Goal: Task Accomplishment & Management: Use online tool/utility

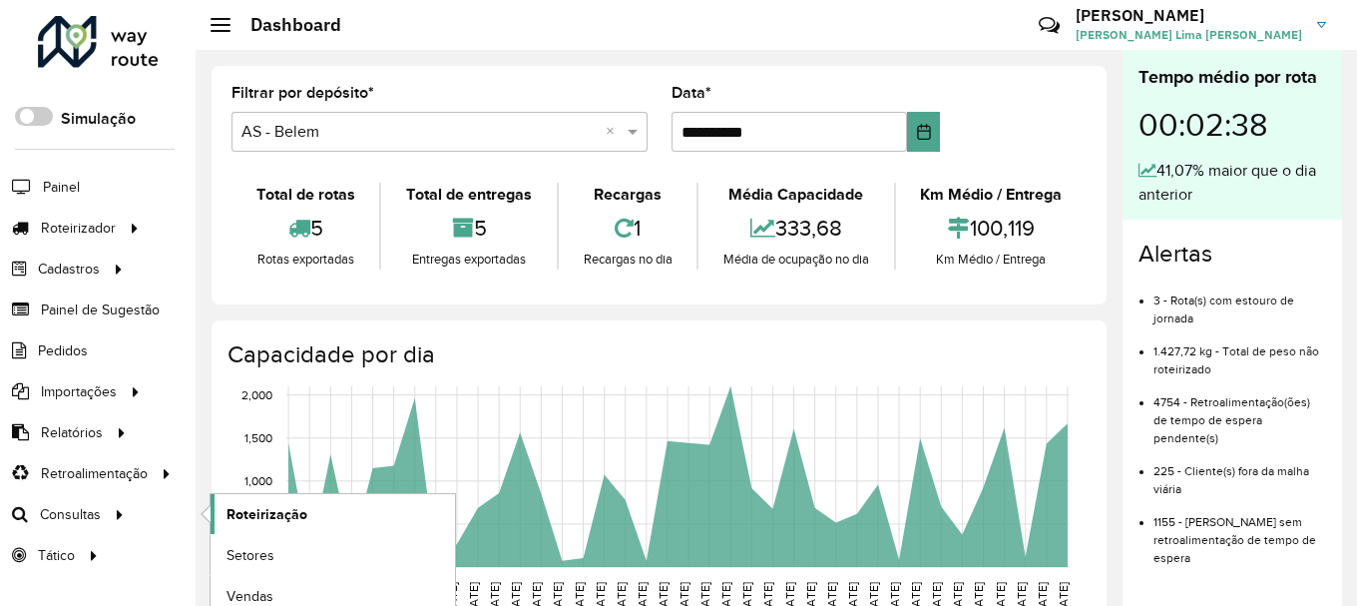
click at [267, 506] on span "Roteirização" at bounding box center [267, 514] width 81 height 21
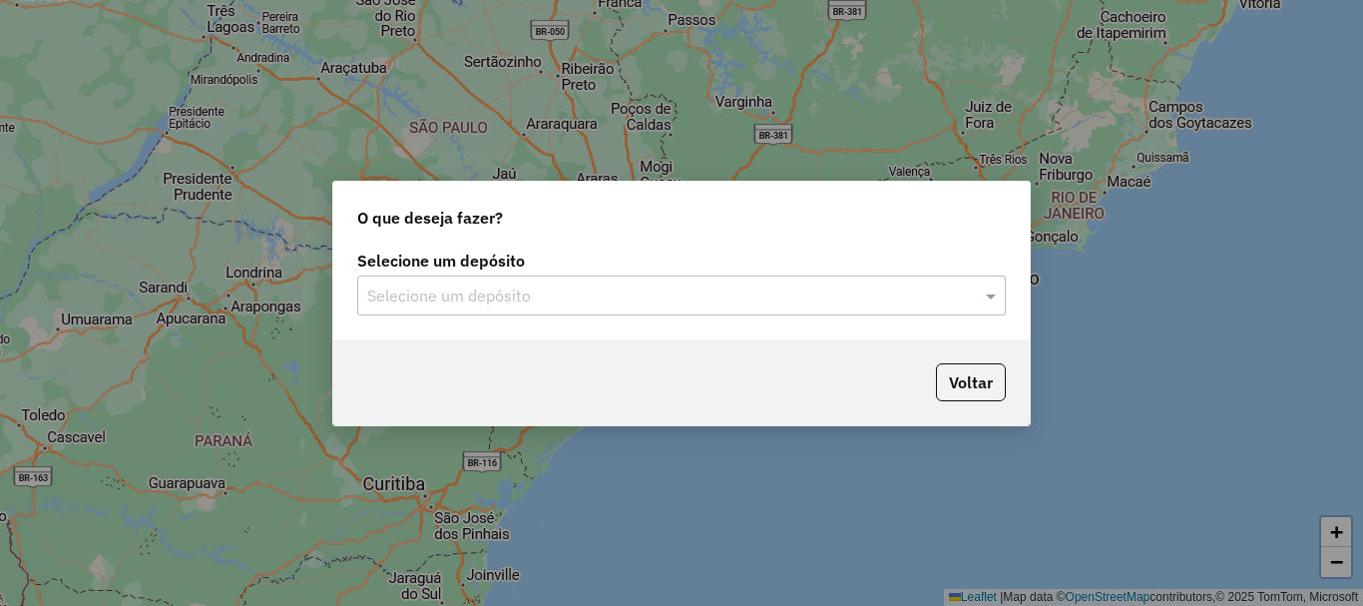
click at [674, 299] on input "text" at bounding box center [661, 296] width 589 height 24
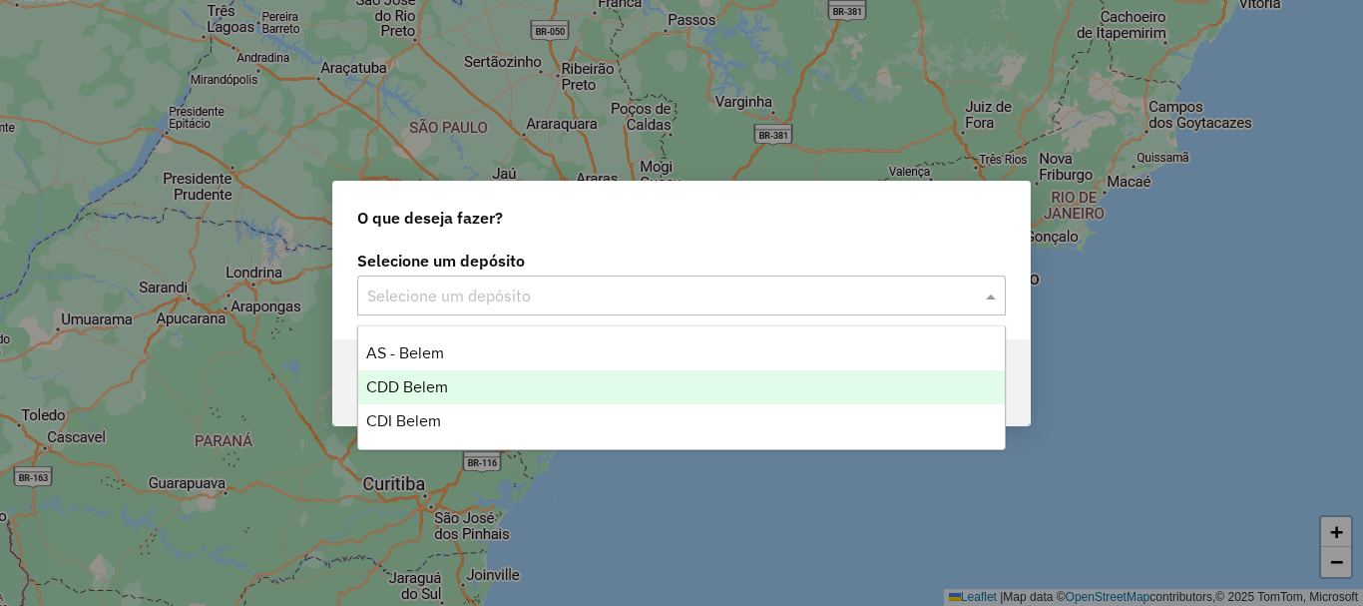
click at [413, 378] on span "CDD Belem" at bounding box center [407, 386] width 82 height 17
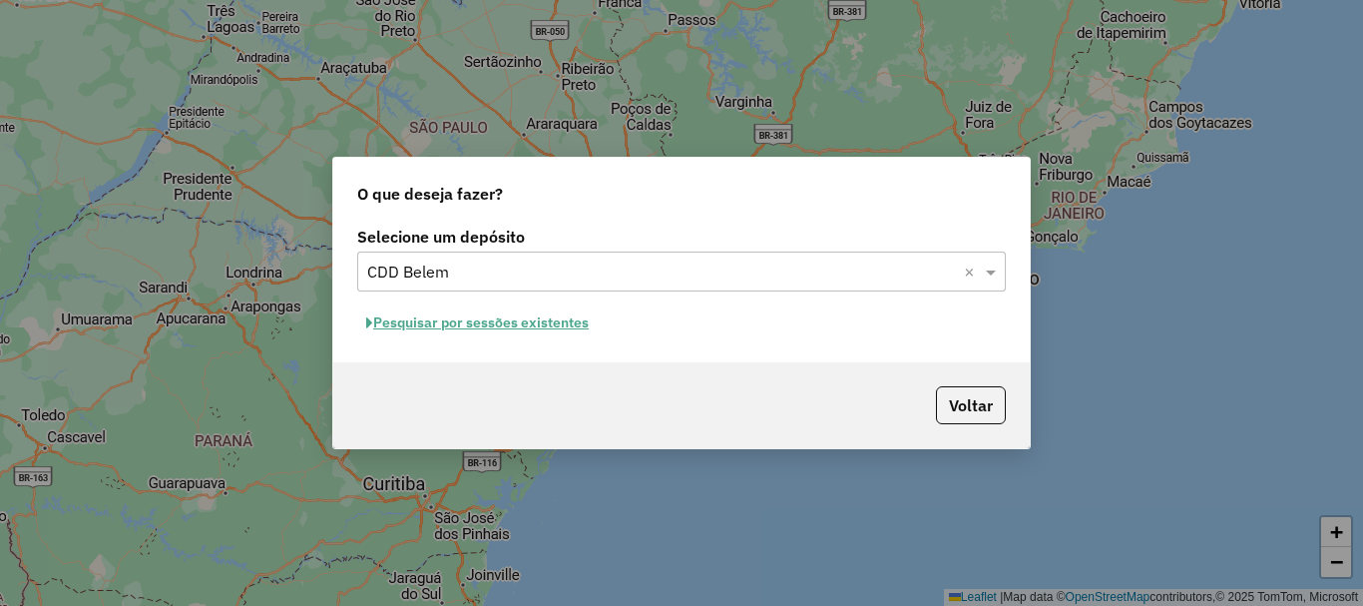
click at [560, 322] on button "Pesquisar por sessões existentes" at bounding box center [477, 322] width 241 height 31
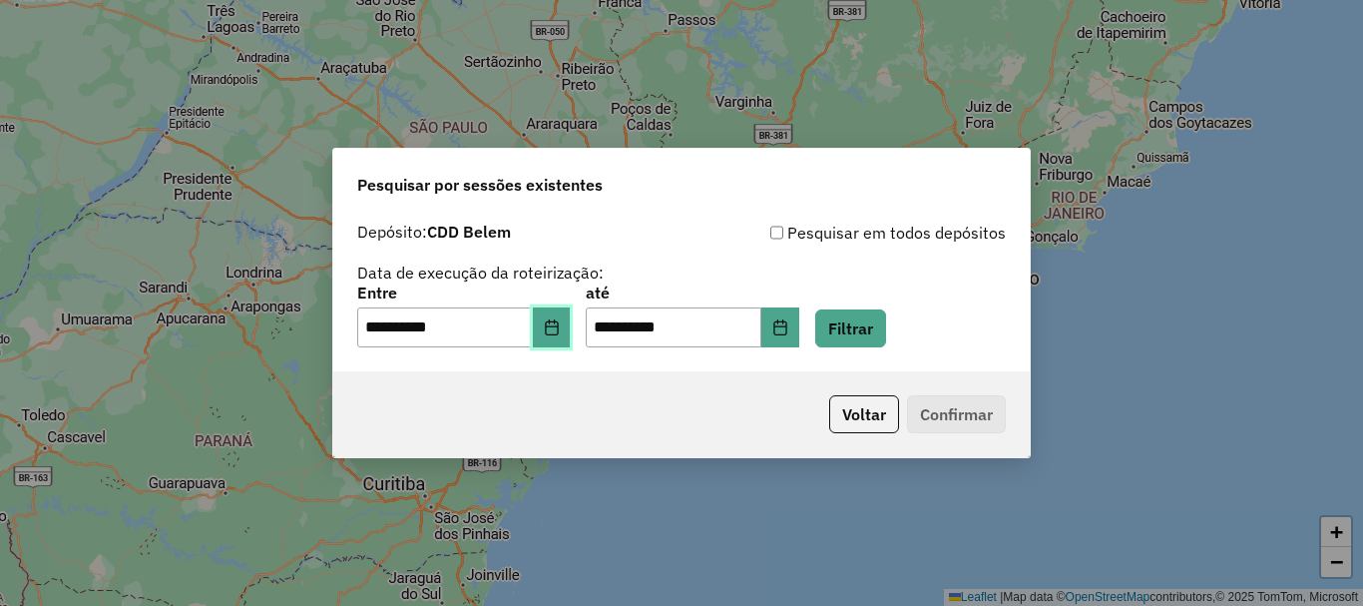
click at [554, 329] on button "Choose Date" at bounding box center [552, 327] width 38 height 40
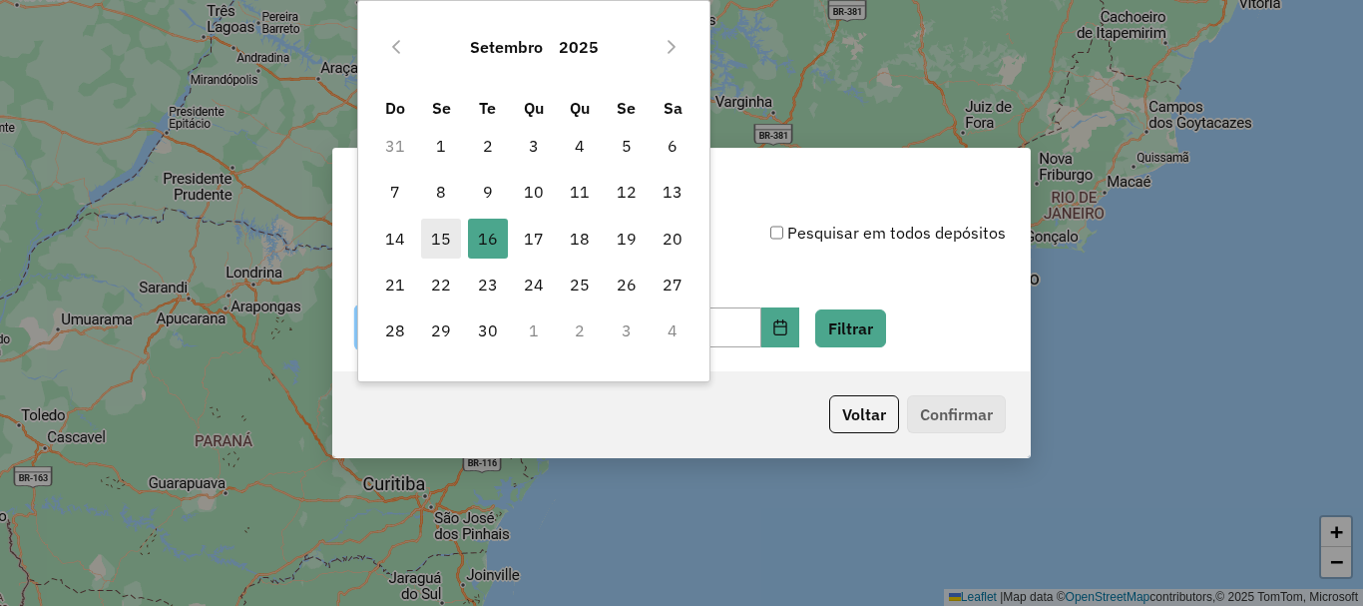
click at [427, 242] on span "15" at bounding box center [441, 239] width 40 height 40
type input "**********"
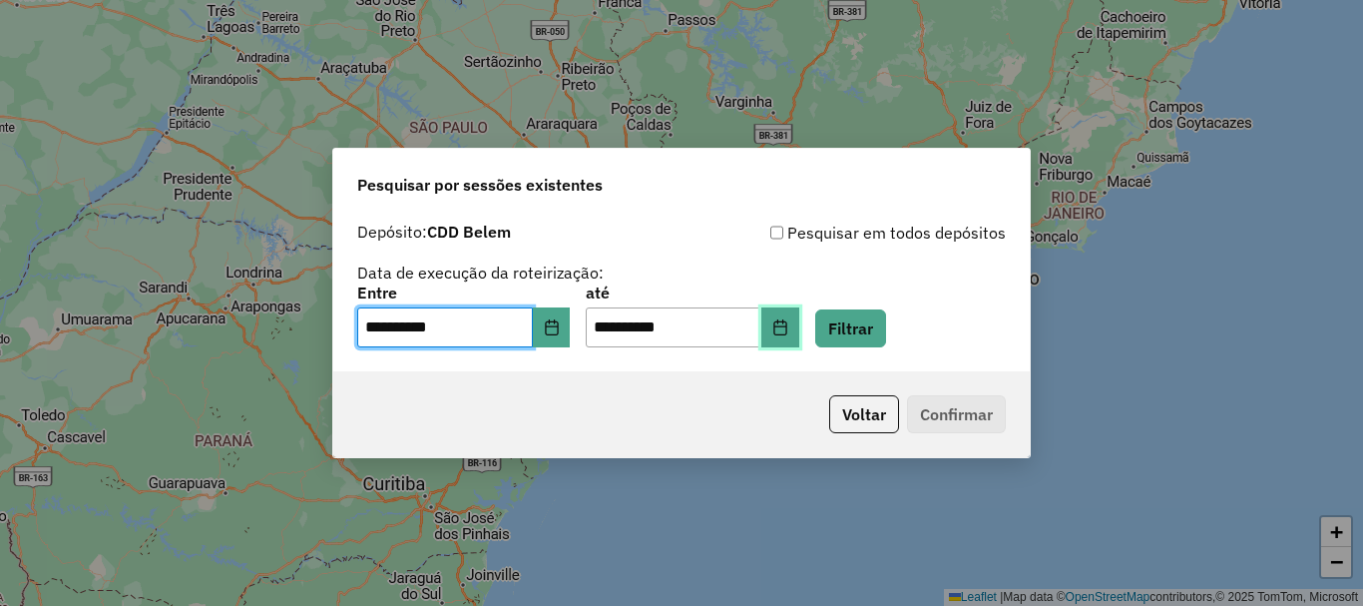
click at [788, 330] on icon "Choose Date" at bounding box center [780, 327] width 16 height 16
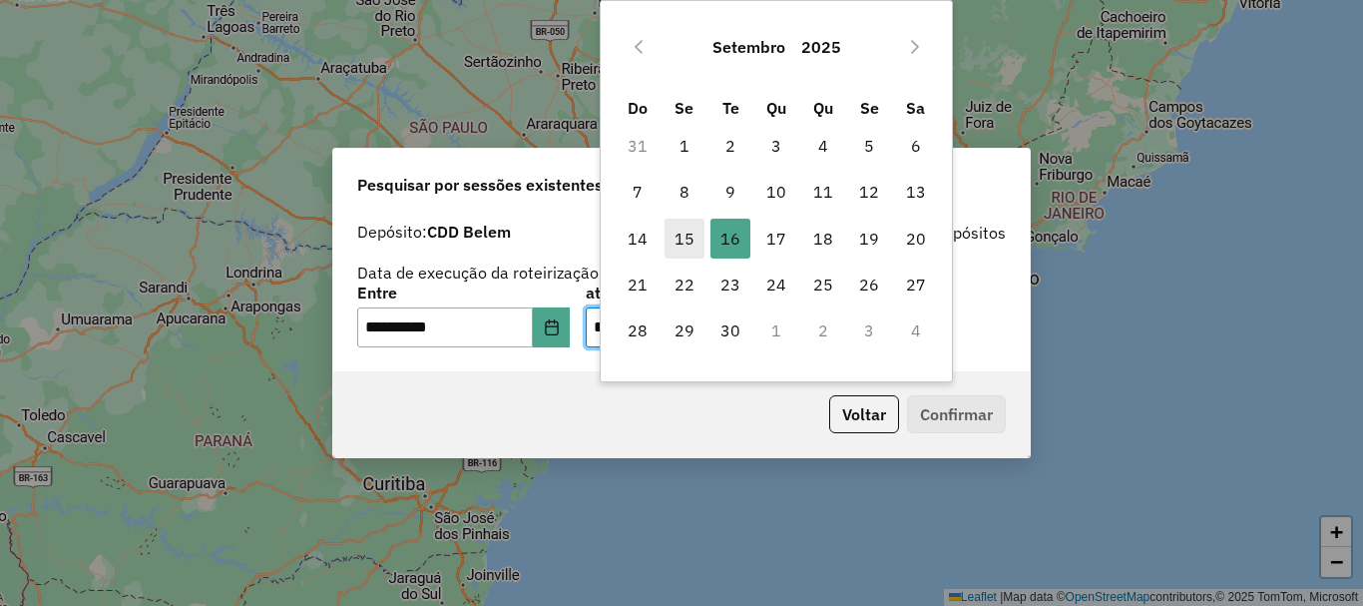
click at [678, 236] on span "15" at bounding box center [685, 239] width 40 height 40
type input "**********"
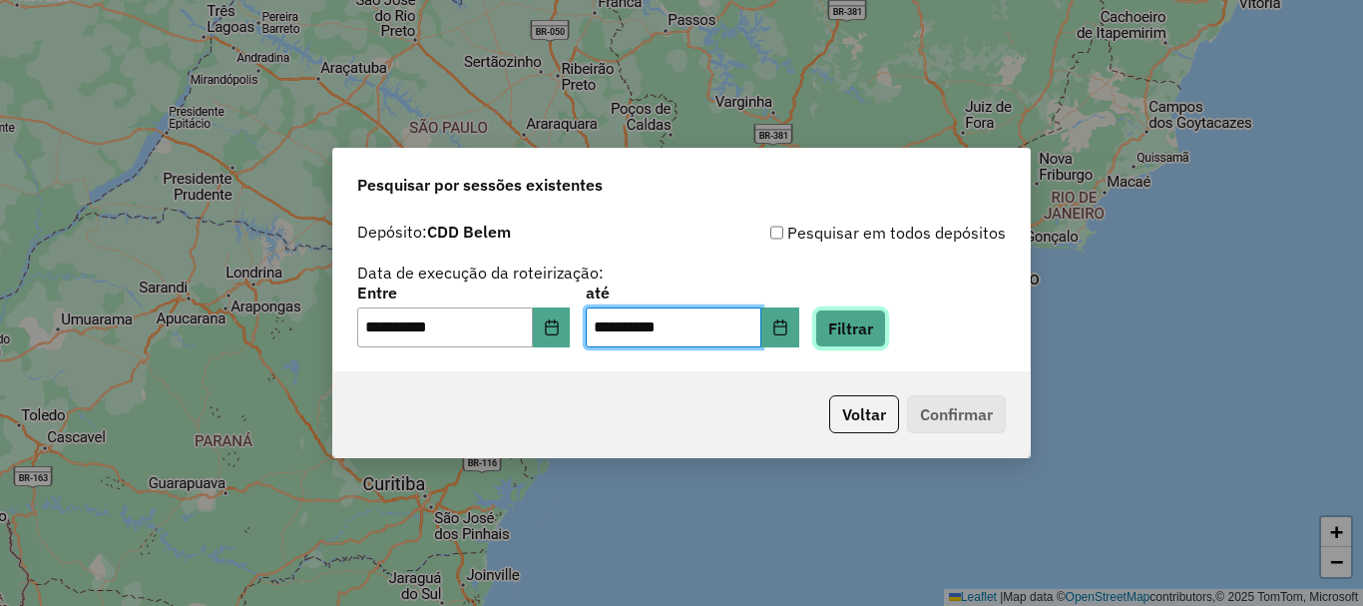
click at [853, 329] on button "Filtrar" at bounding box center [850, 328] width 71 height 38
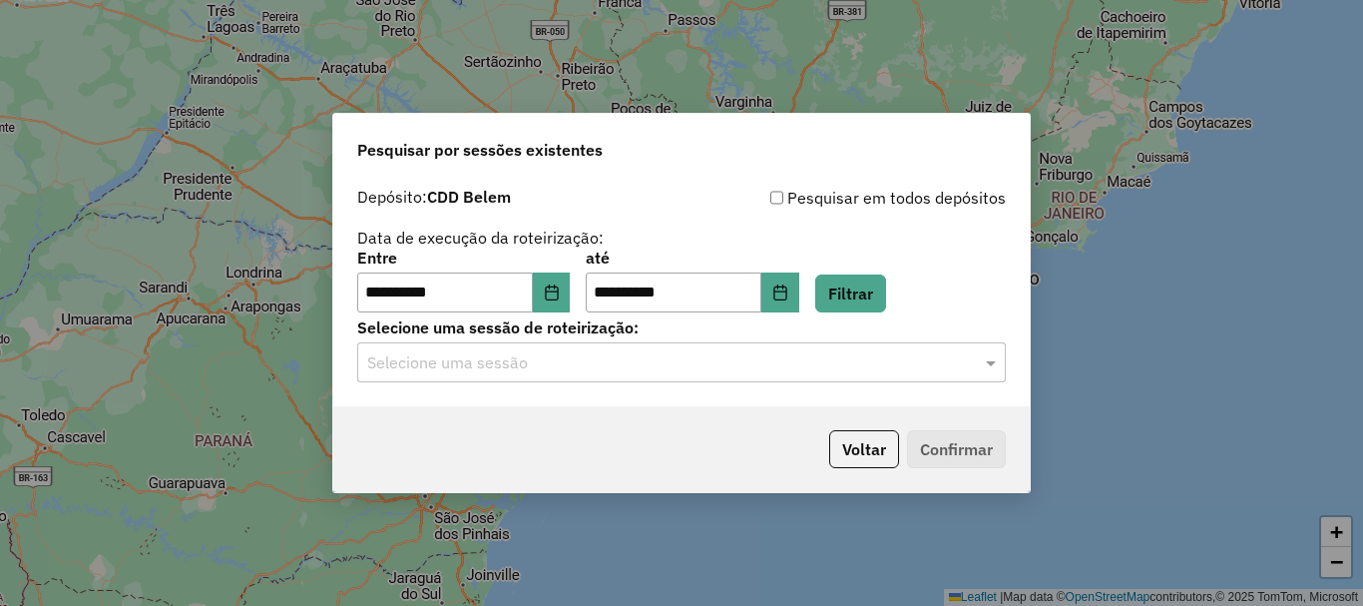
click at [722, 368] on input "text" at bounding box center [661, 363] width 589 height 24
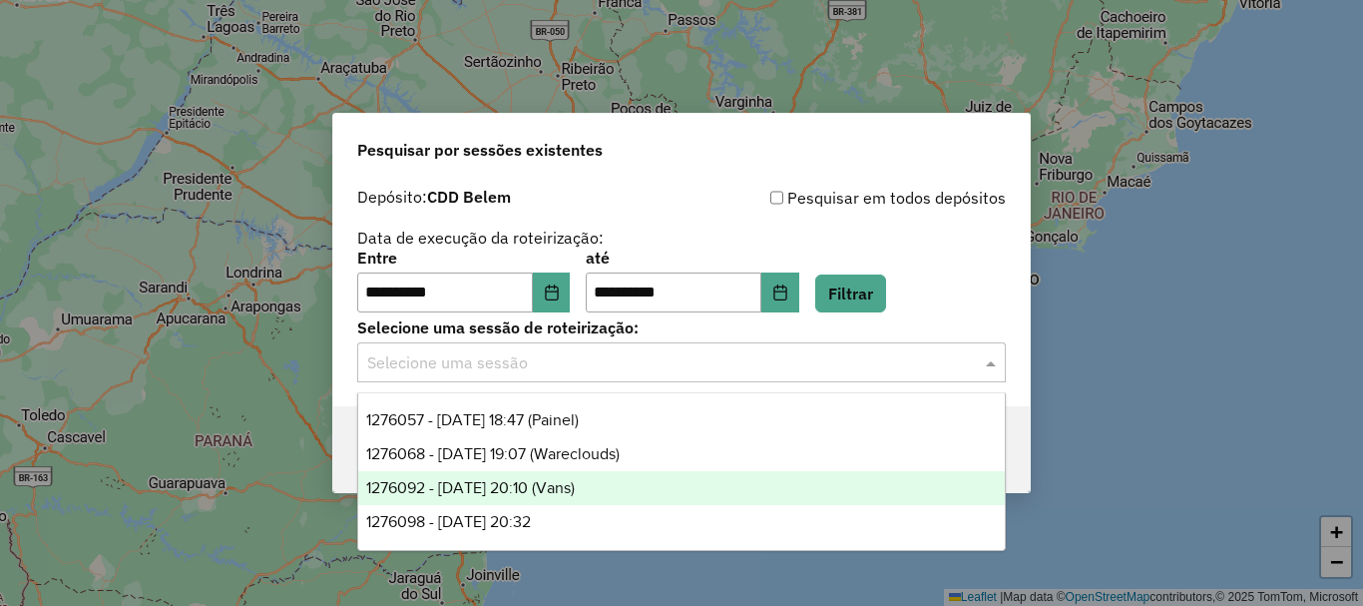
click at [564, 495] on span "1276092 - 15/09/2025 20:10 (Vans)" at bounding box center [470, 487] width 209 height 17
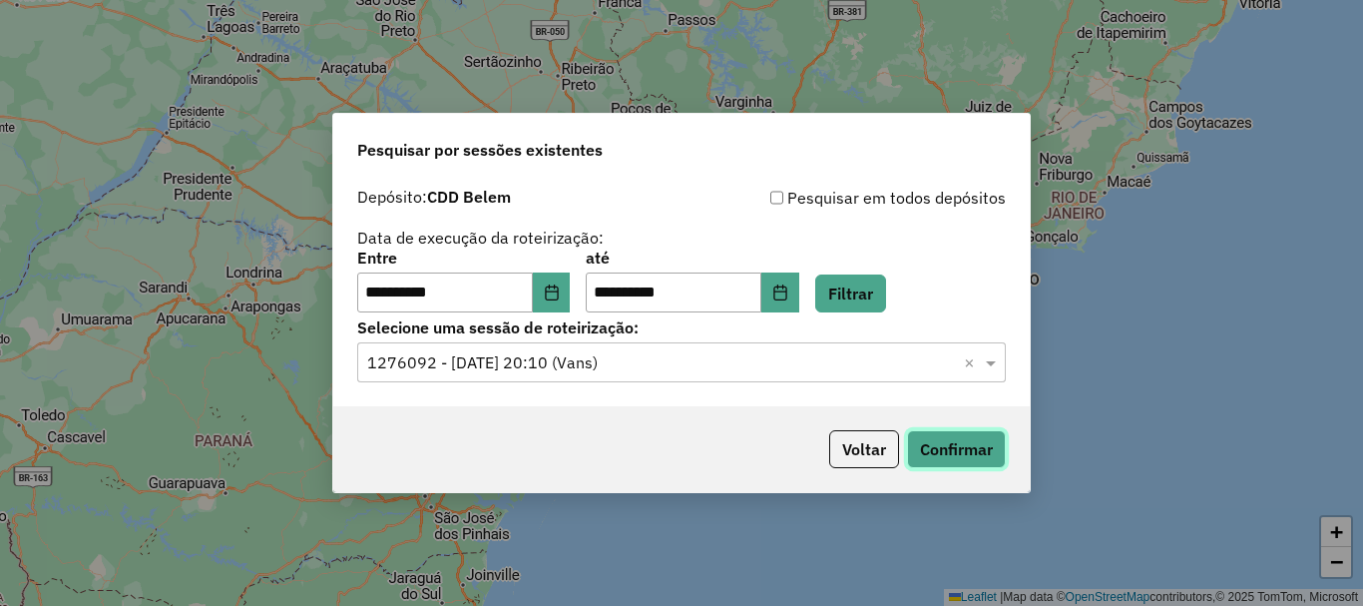
click at [988, 454] on button "Confirmar" at bounding box center [956, 449] width 99 height 38
click at [689, 361] on input "text" at bounding box center [661, 363] width 589 height 24
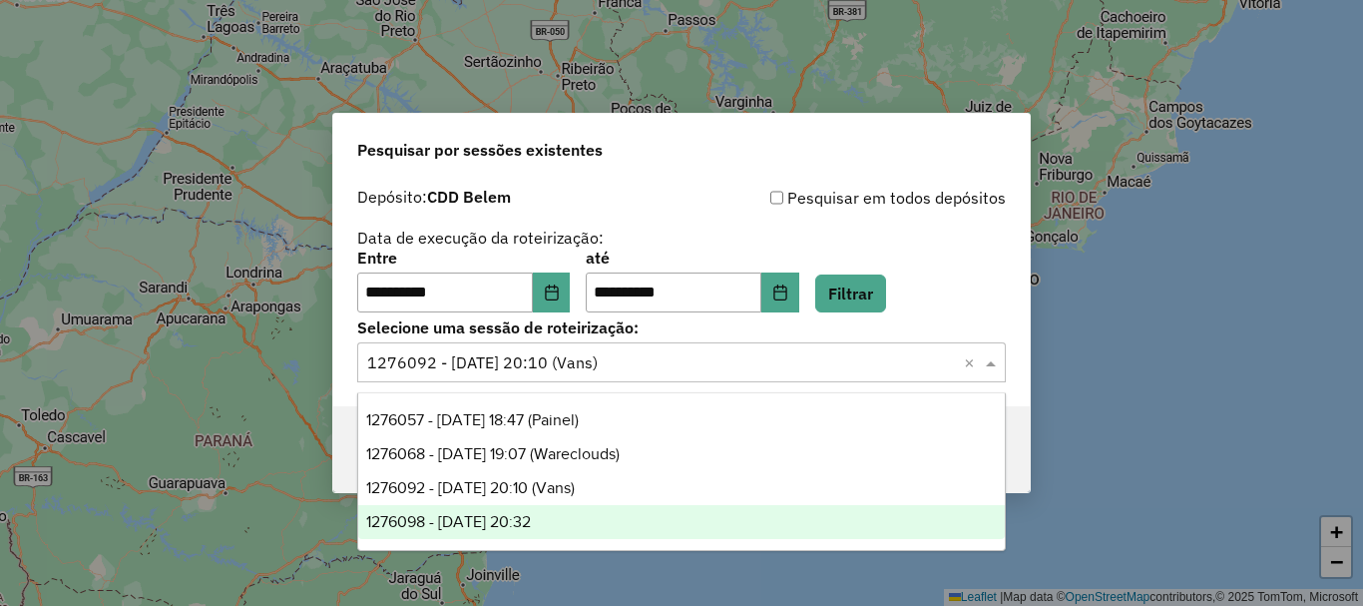
click at [520, 528] on span "1276098 - 15/09/2025 20:32" at bounding box center [448, 521] width 165 height 17
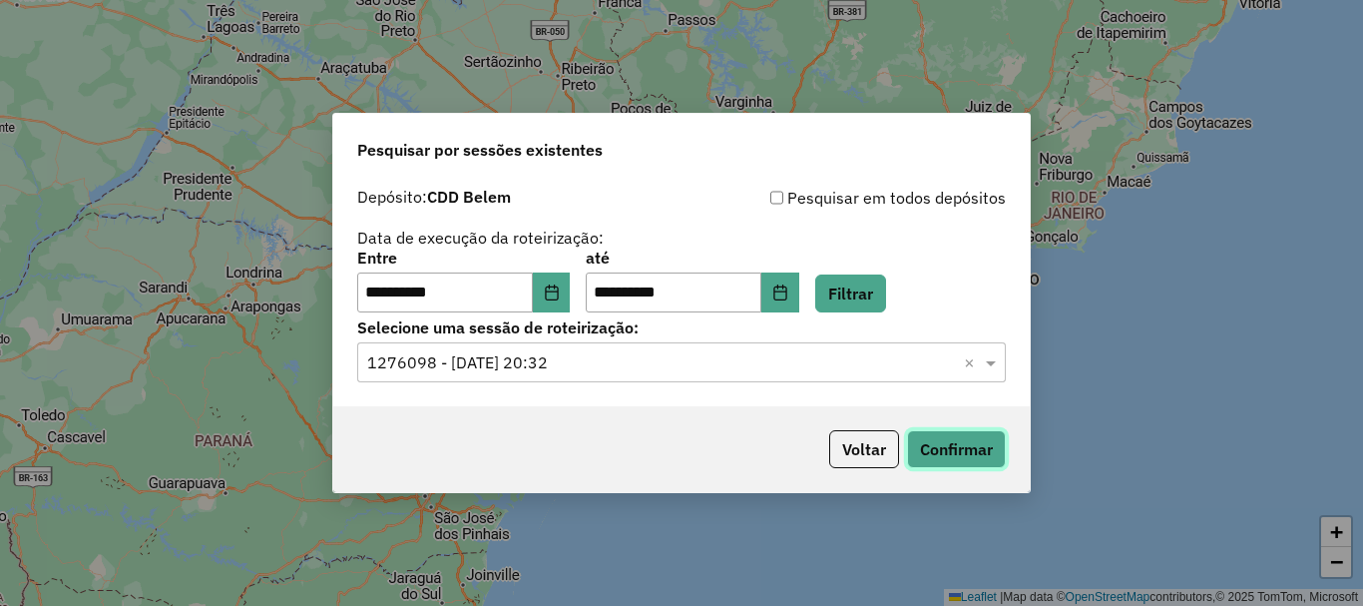
click at [982, 452] on button "Confirmar" at bounding box center [956, 449] width 99 height 38
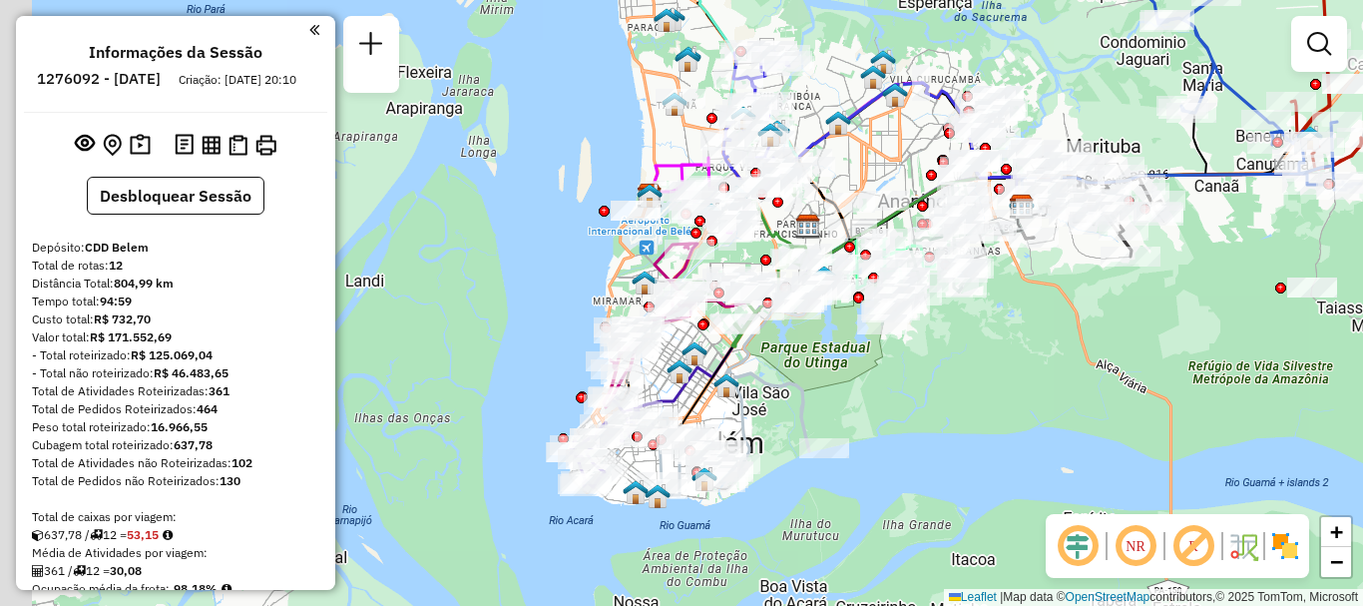
drag, startPoint x: 664, startPoint y: 388, endPoint x: 875, endPoint y: 385, distance: 211.6
click at [875, 385] on div "Janela de atendimento Grade de atendimento Capacidade Transportadoras Veículos …" at bounding box center [681, 303] width 1363 height 606
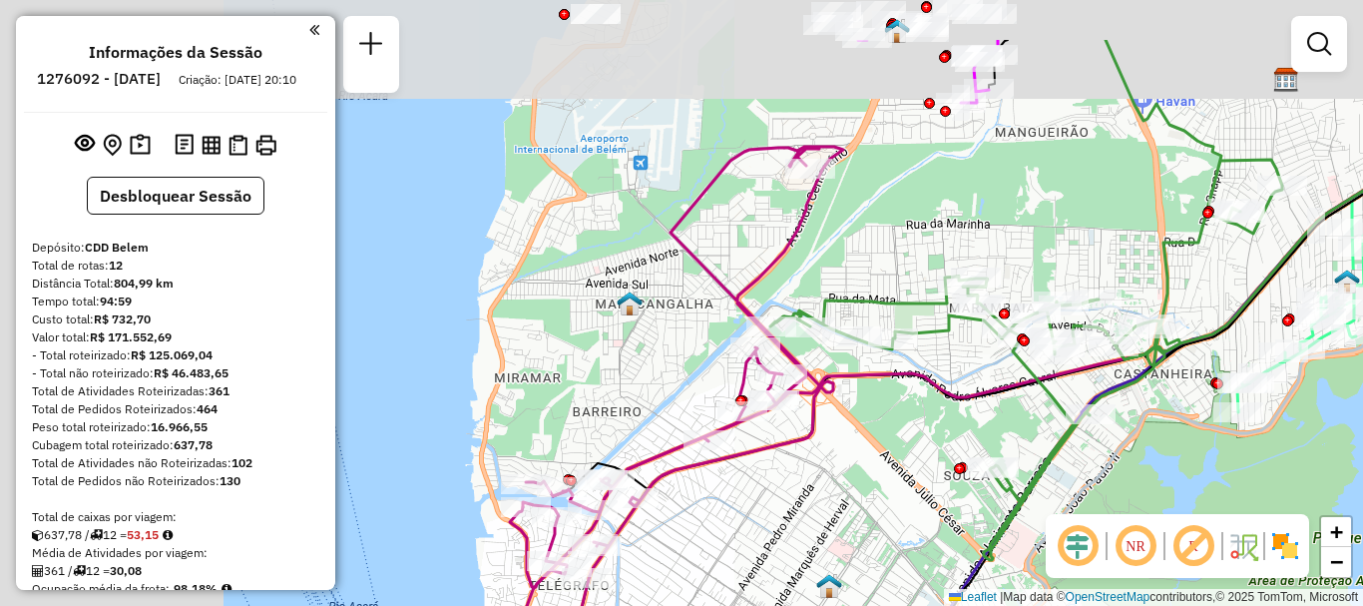
drag, startPoint x: 668, startPoint y: 247, endPoint x: 985, endPoint y: 333, distance: 328.7
click at [984, 334] on div "Janela de atendimento Grade de atendimento Capacidade Transportadoras Veículos …" at bounding box center [681, 303] width 1363 height 606
click at [985, 333] on div "Janela de atendimento Grade de atendimento Capacidade Transportadoras Veículos …" at bounding box center [681, 303] width 1363 height 606
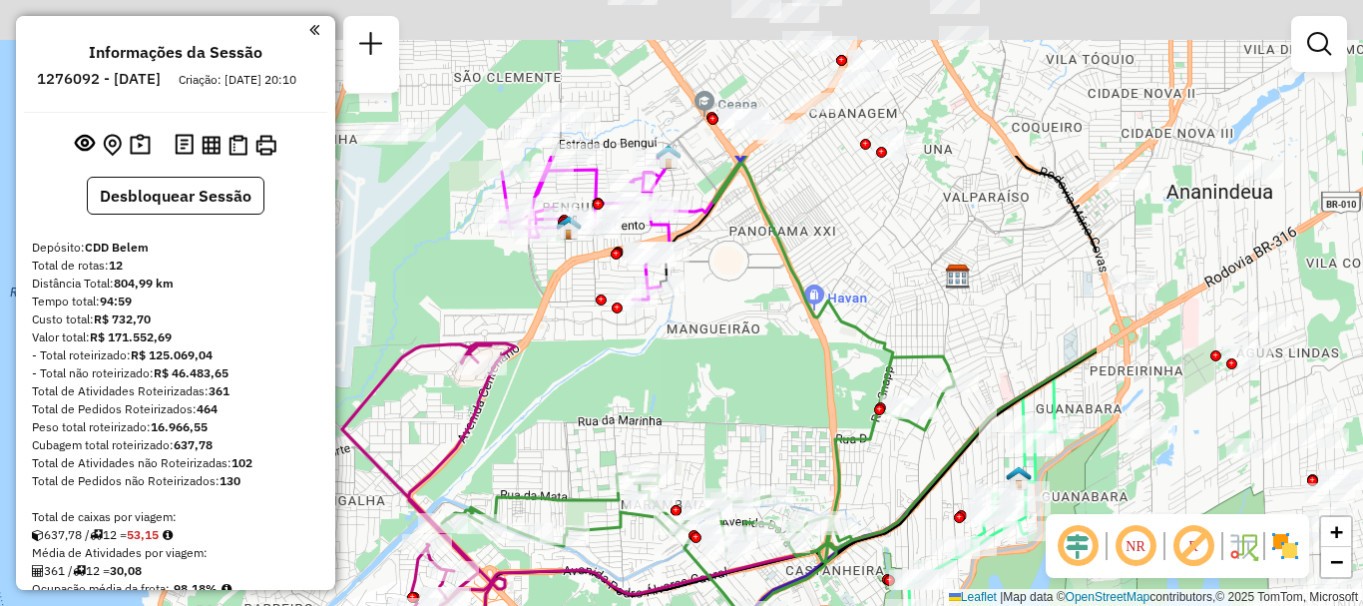
drag, startPoint x: 985, startPoint y: 333, endPoint x: 583, endPoint y: 550, distance: 456.8
click at [583, 545] on div at bounding box center [565, 535] width 50 height 20
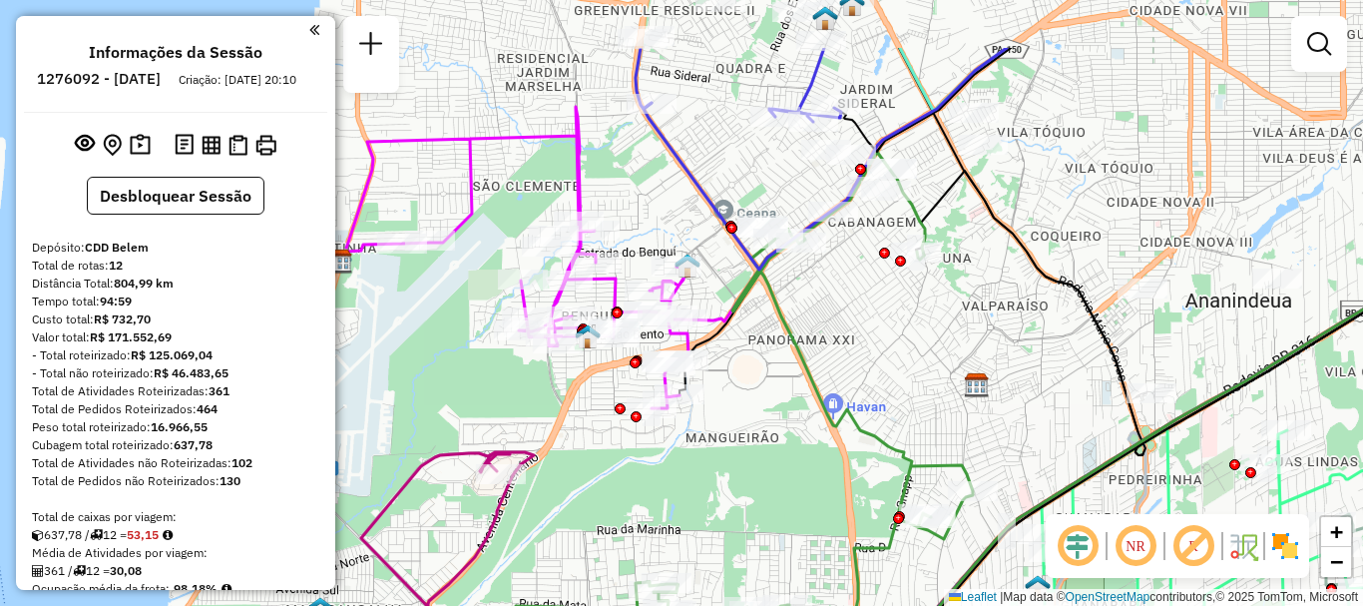
drag, startPoint x: 845, startPoint y: 288, endPoint x: 850, endPoint y: 359, distance: 71.0
click at [850, 359] on div "Janela de atendimento Grade de atendimento Capacidade Transportadoras Veículos …" at bounding box center [681, 303] width 1363 height 606
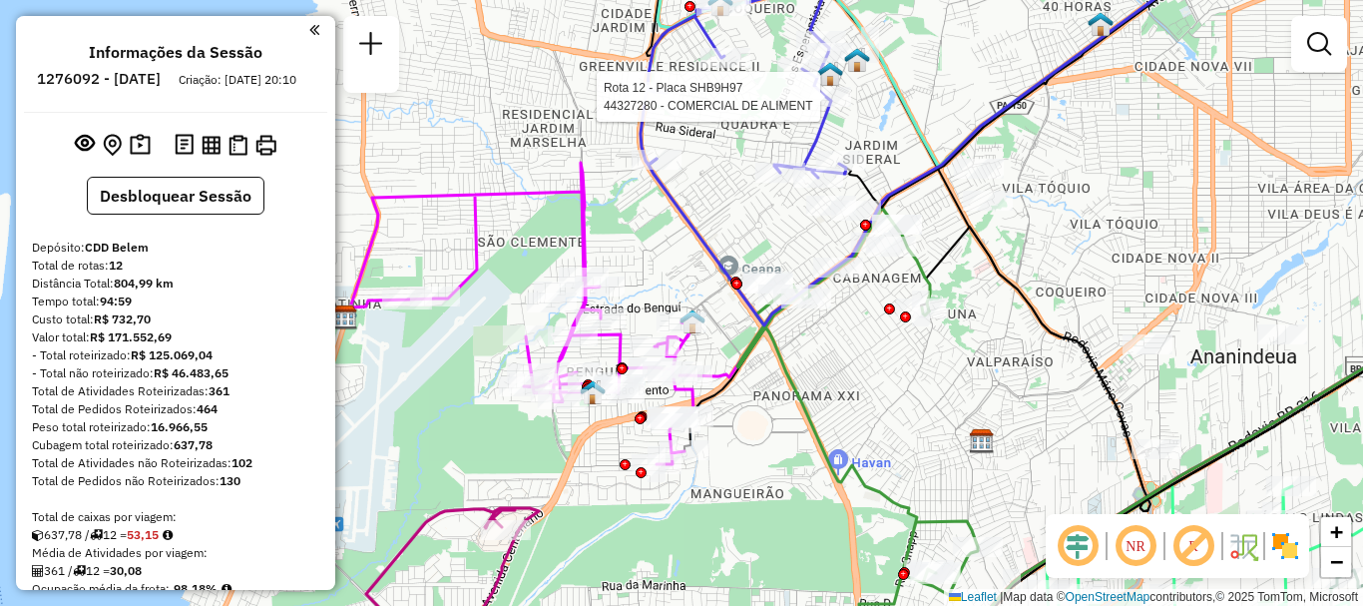
select select "**********"
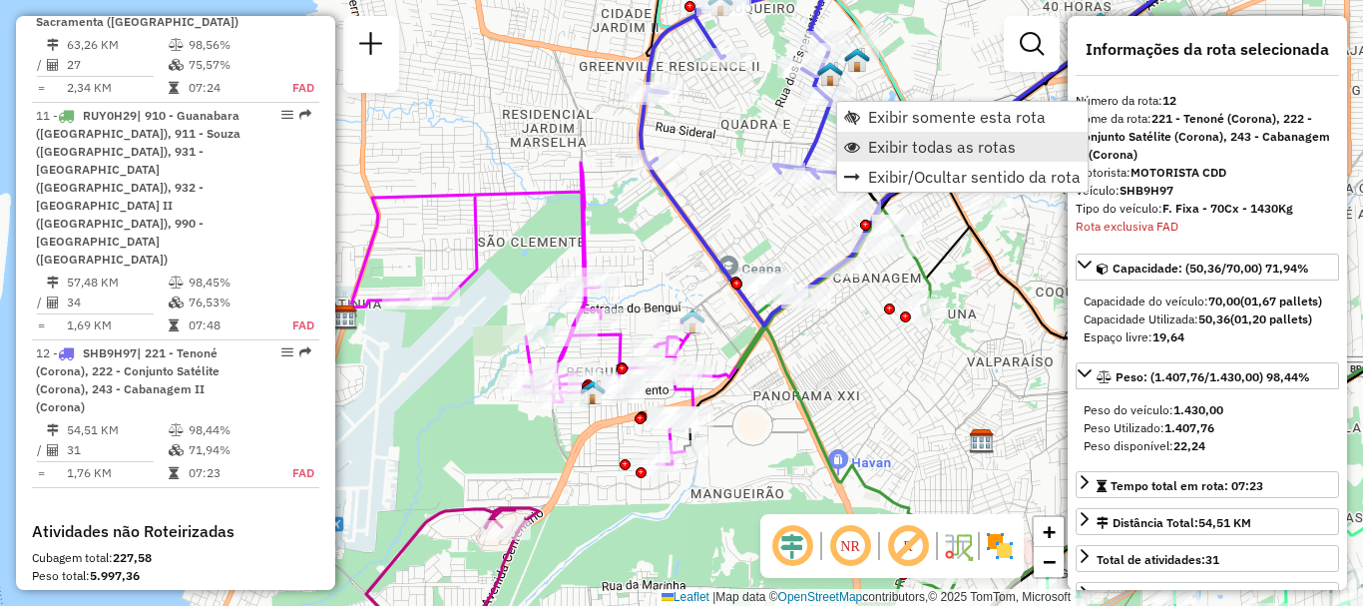
scroll to position [2250, 0]
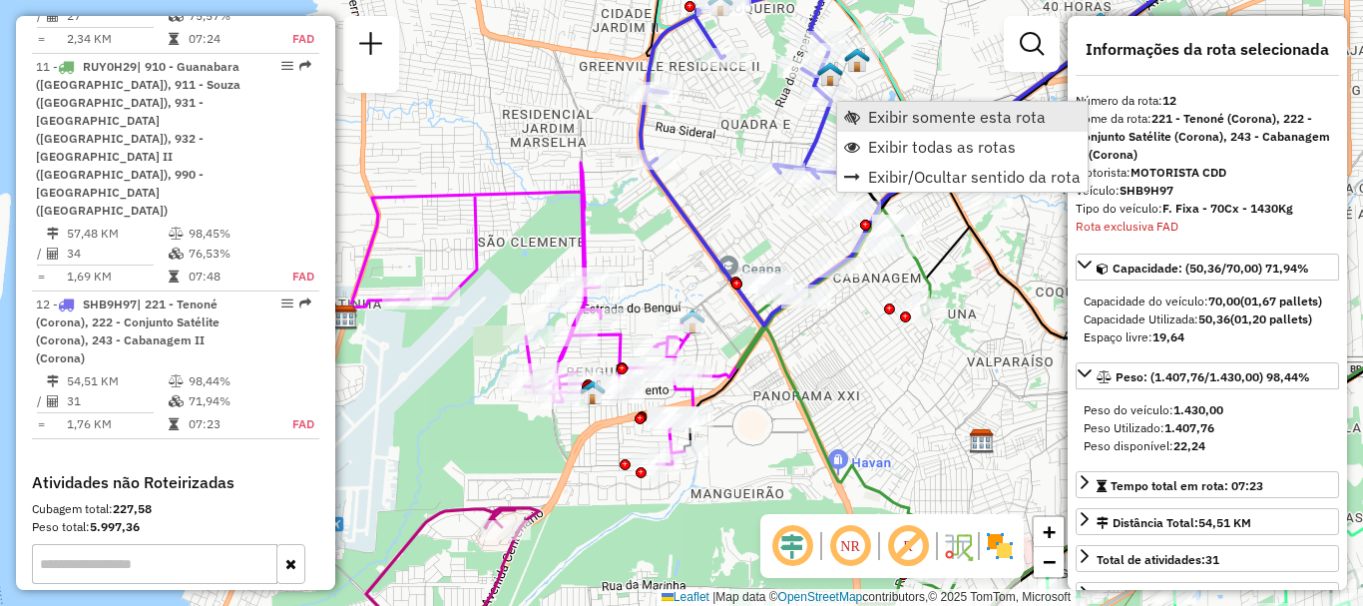
click at [958, 119] on span "Exibir somente esta rota" at bounding box center [957, 117] width 178 height 16
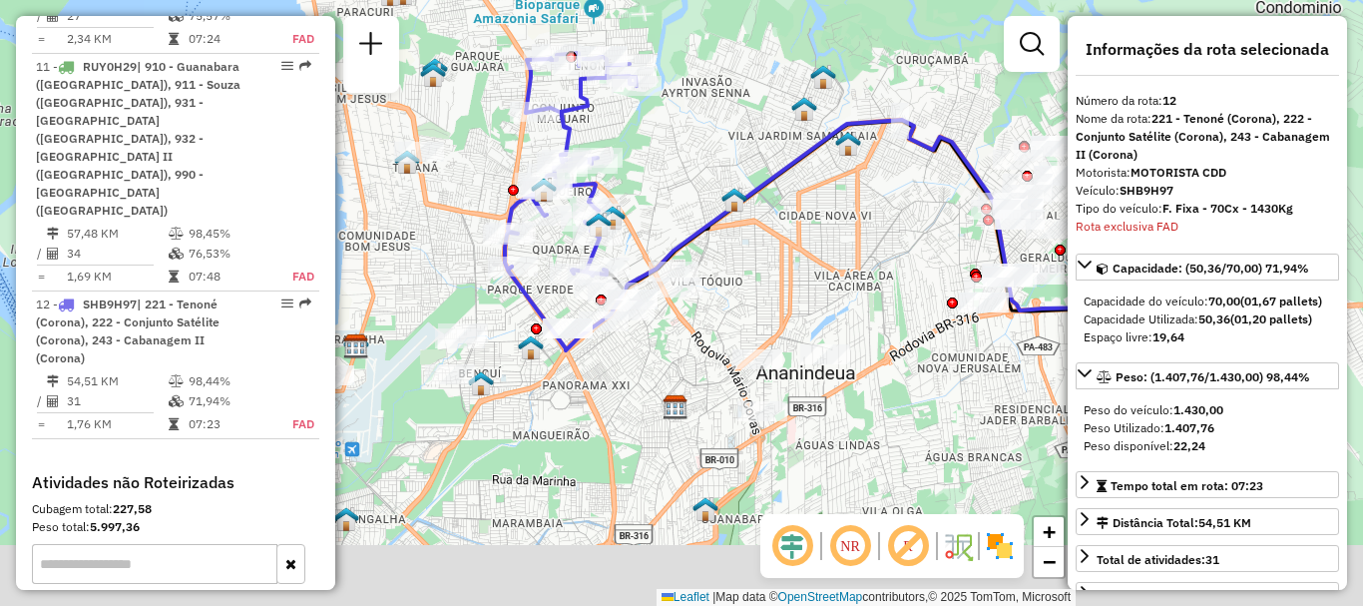
drag, startPoint x: 611, startPoint y: 259, endPoint x: 808, endPoint y: 152, distance: 225.1
click at [808, 152] on div "Janela de atendimento Grade de atendimento Capacidade Transportadoras Veículos …" at bounding box center [681, 303] width 1363 height 606
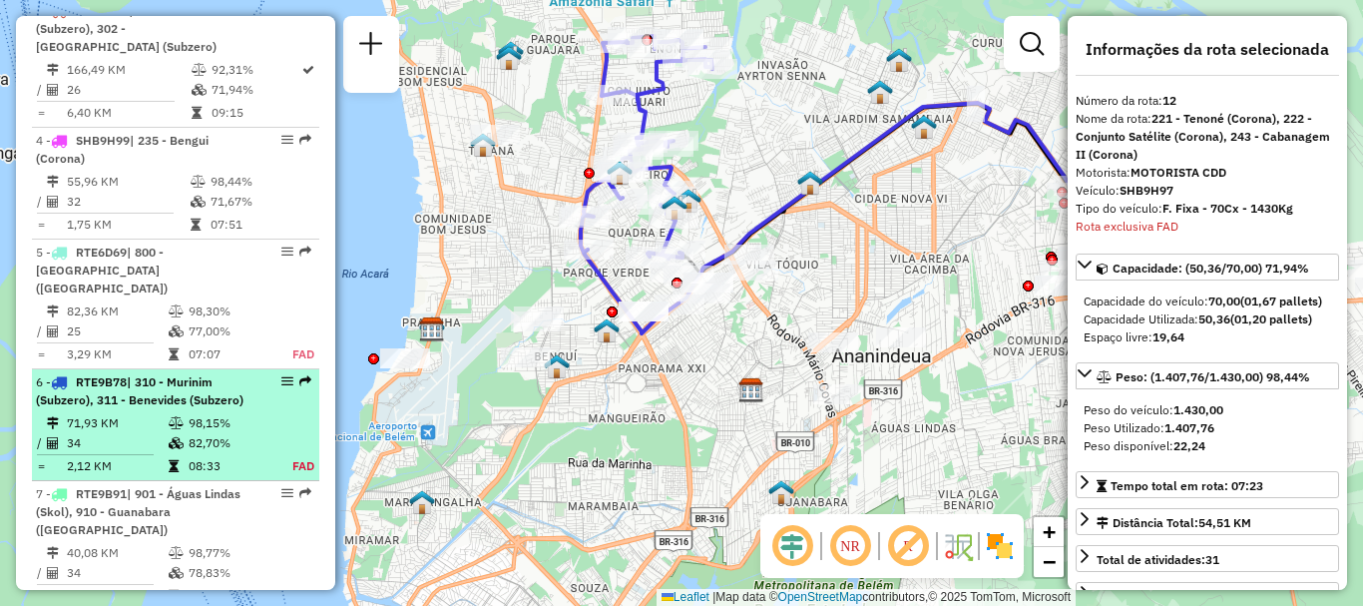
scroll to position [953, 0]
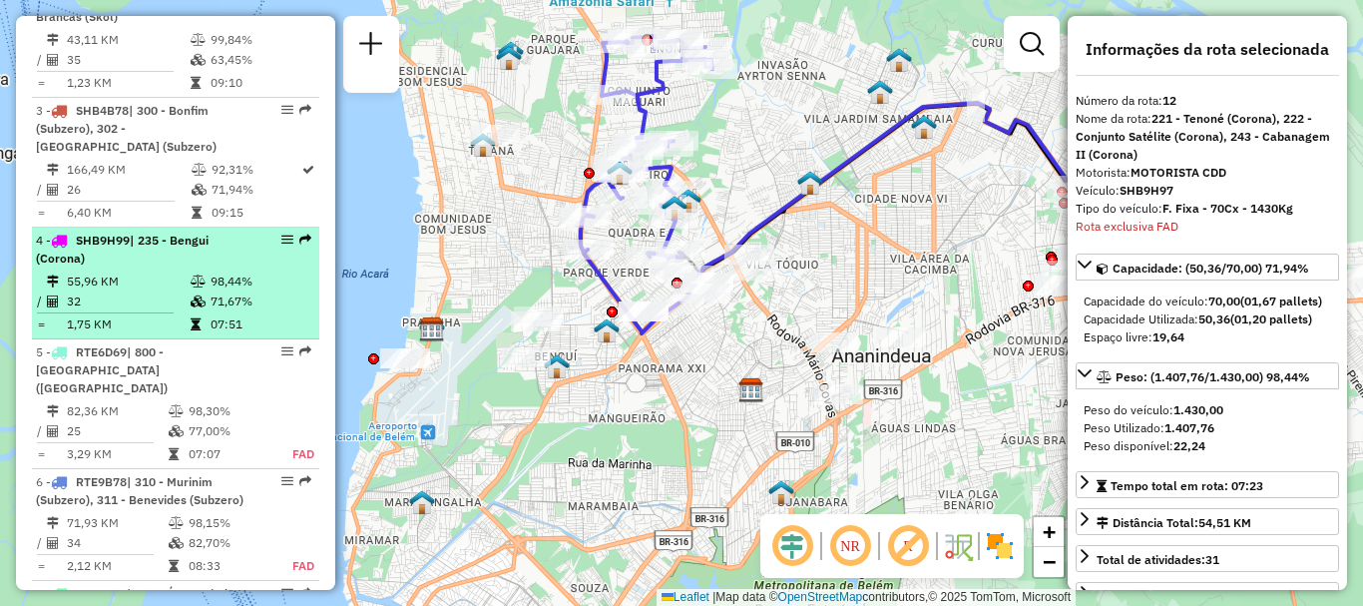
click at [155, 252] on span "| 235 - Bengui (Corona)" at bounding box center [122, 249] width 173 height 33
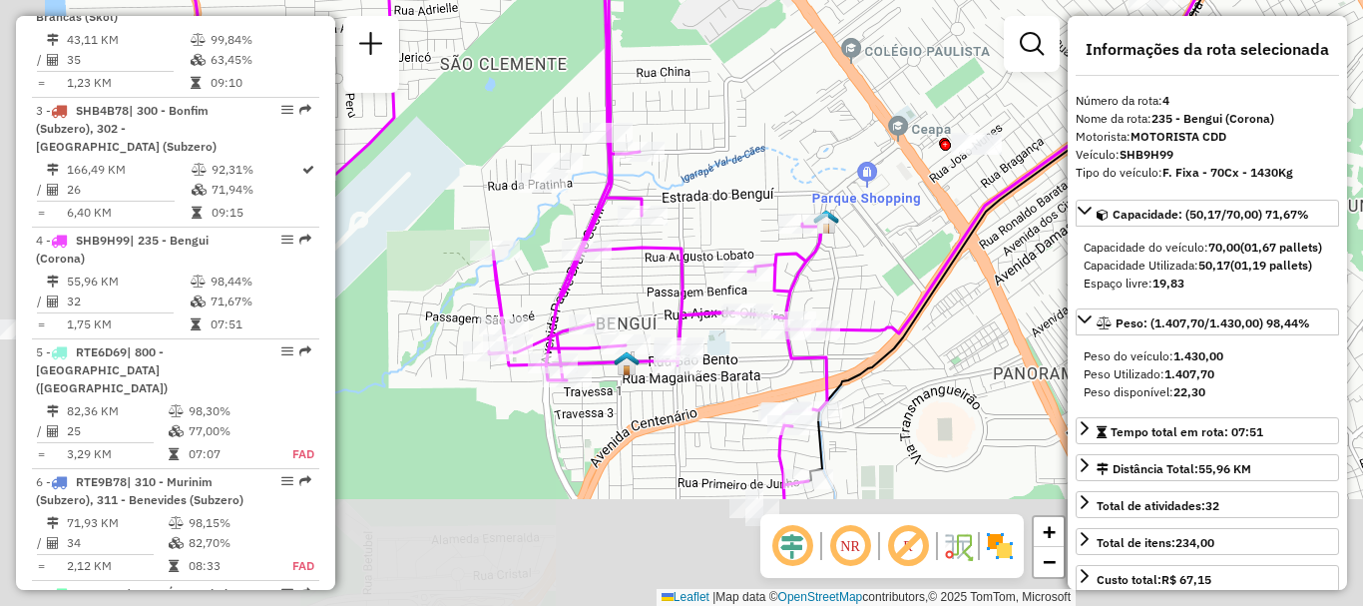
drag, startPoint x: 764, startPoint y: 372, endPoint x: 874, endPoint y: 211, distance: 195.4
click at [874, 211] on div "Janela de atendimento Grade de atendimento Capacidade Transportadoras Veículos …" at bounding box center [681, 303] width 1363 height 606
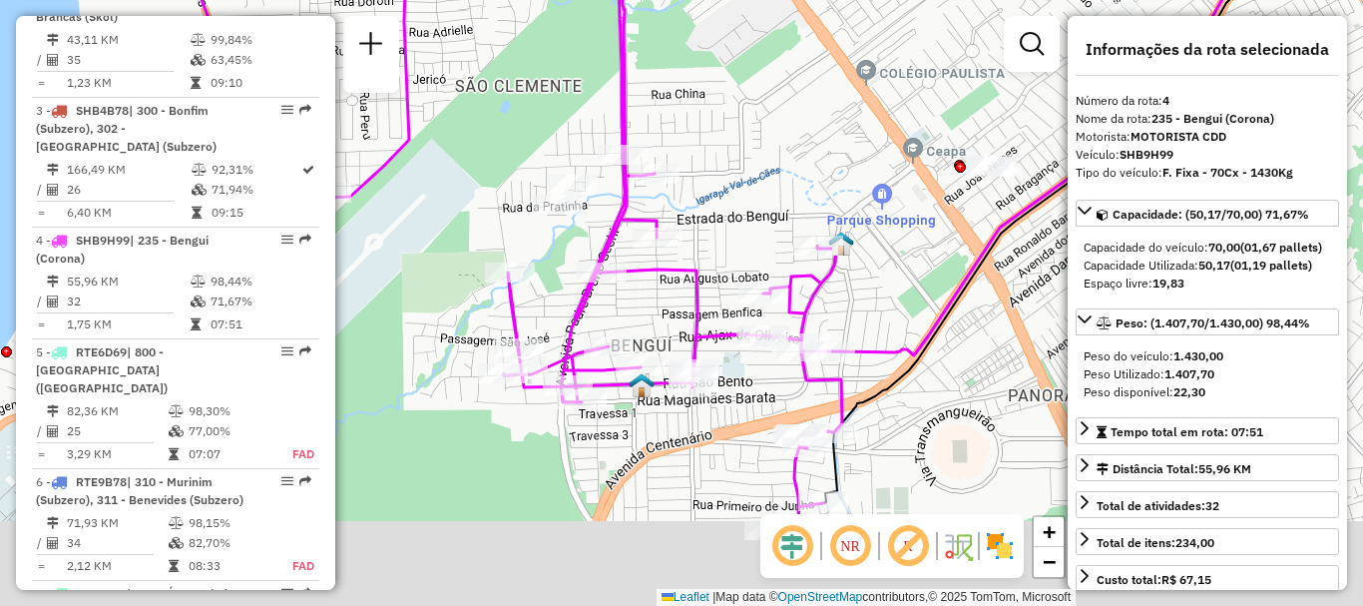
drag, startPoint x: 809, startPoint y: 283, endPoint x: 825, endPoint y: 123, distance: 161.5
click at [825, 123] on div "Janela de atendimento Grade de atendimento Capacidade Transportadoras Veículos …" at bounding box center [681, 303] width 1363 height 606
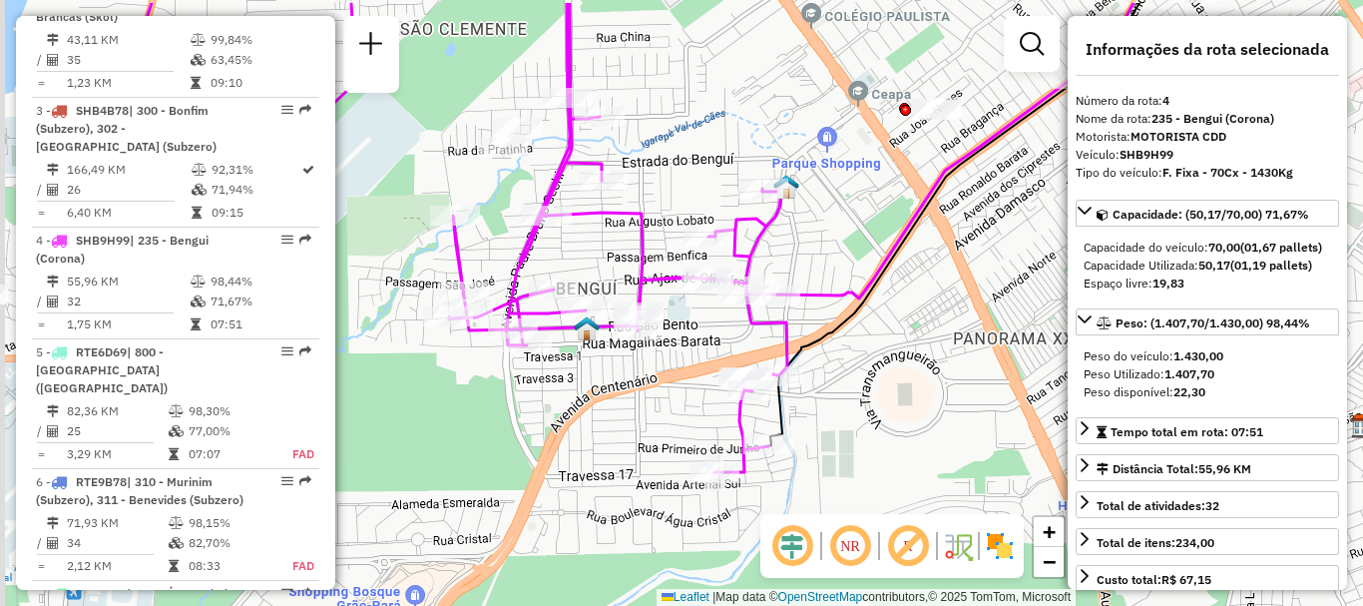
drag, startPoint x: 859, startPoint y: 298, endPoint x: 905, endPoint y: 405, distance: 116.2
click at [905, 405] on div "Janela de atendimento Grade de atendimento Capacidade Transportadoras Veículos …" at bounding box center [681, 303] width 1363 height 606
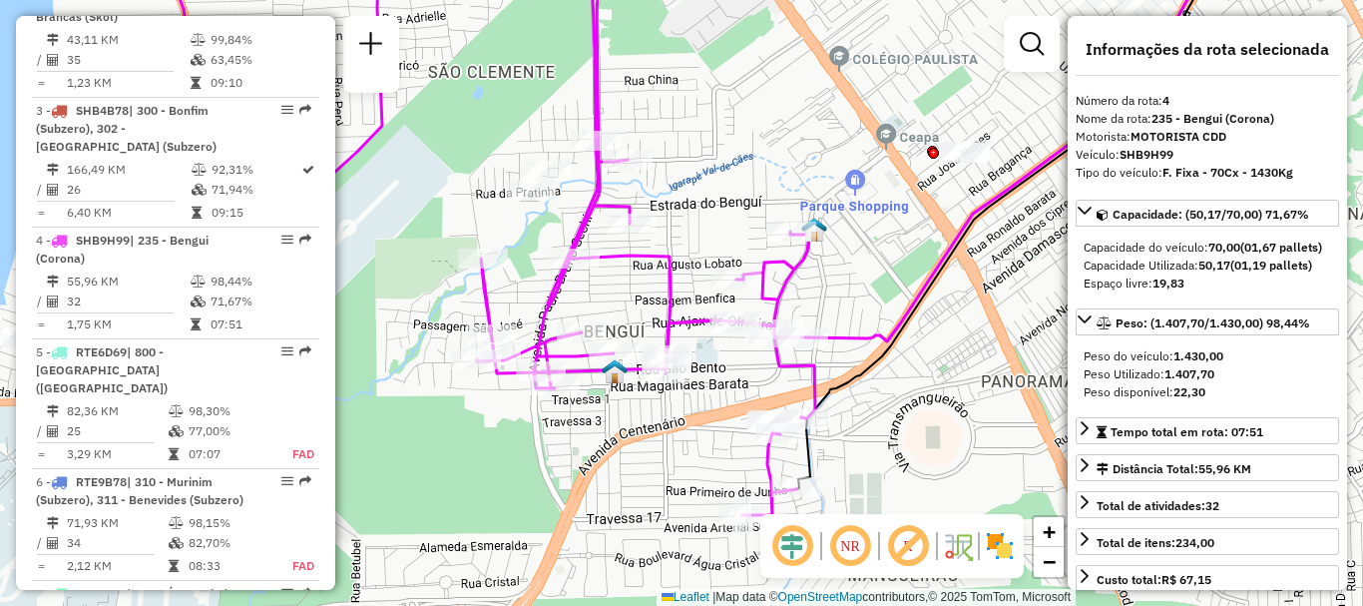
click at [847, 566] on em at bounding box center [850, 546] width 48 height 48
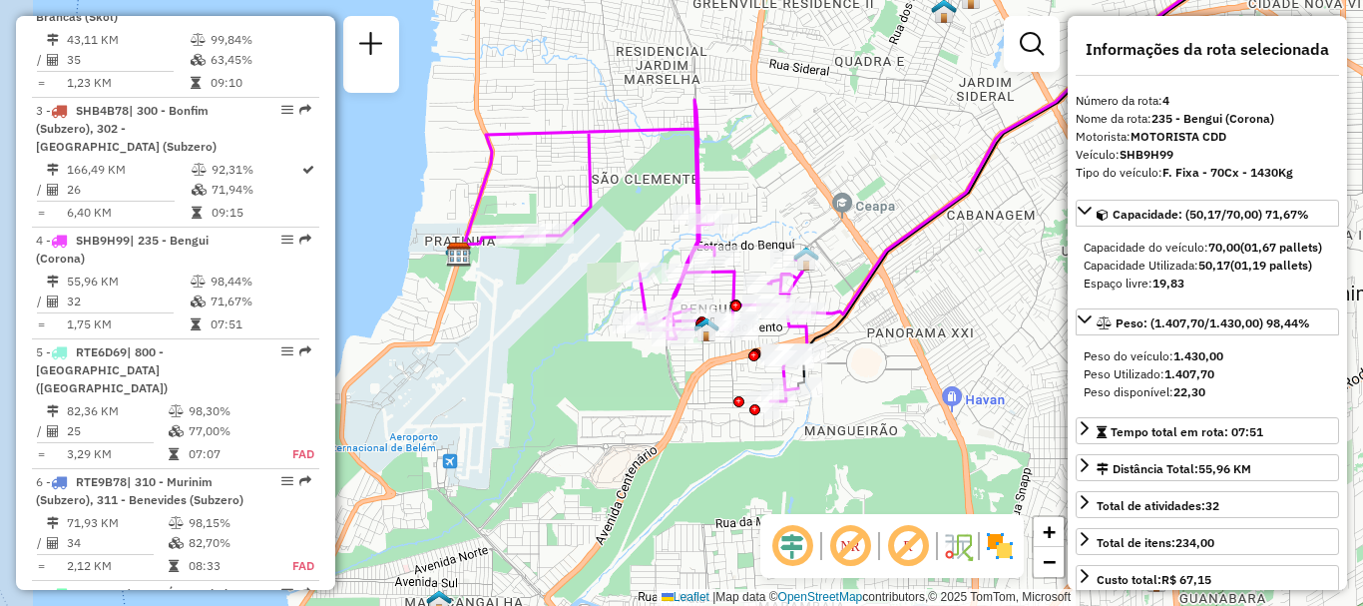
drag, startPoint x: 530, startPoint y: 272, endPoint x: 574, endPoint y: 300, distance: 52.0
click at [574, 300] on div "Janela de atendimento Grade de atendimento Capacidade Transportadoras Veículos …" at bounding box center [681, 303] width 1363 height 606
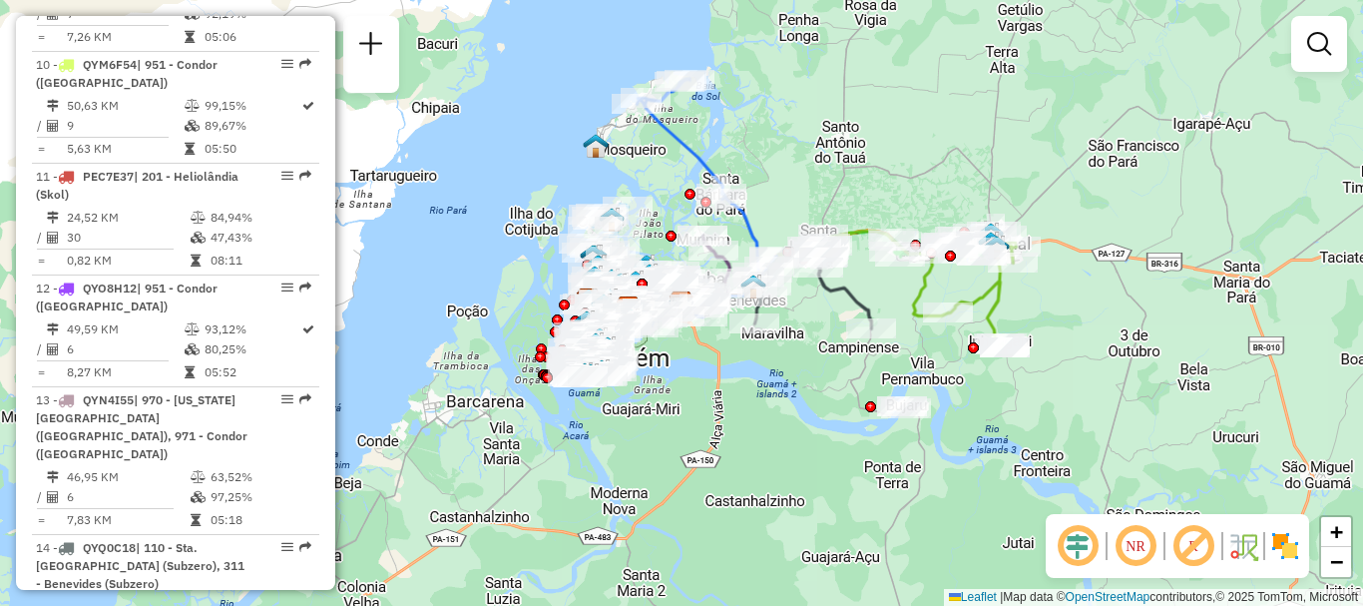
scroll to position [1996, 0]
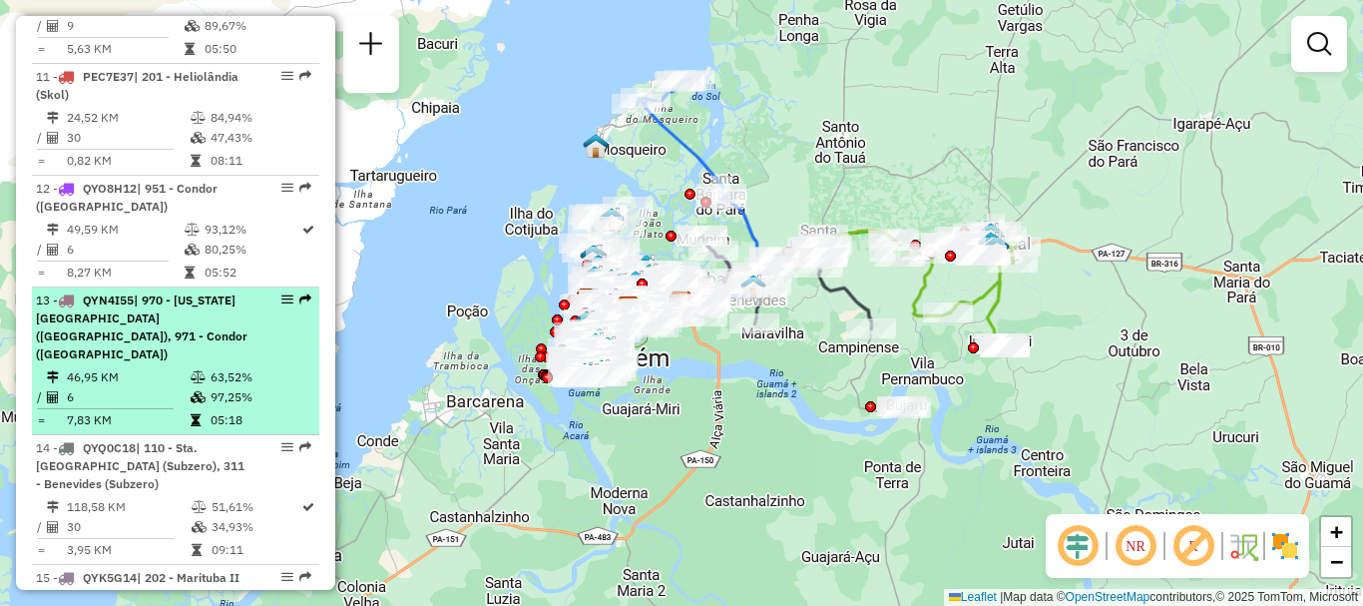
click at [188, 292] on span "| 970 - [US_STATE][GEOGRAPHIC_DATA] ([GEOGRAPHIC_DATA]), 971 - Condor ([GEOGRAP…" at bounding box center [142, 326] width 212 height 69
select select "**********"
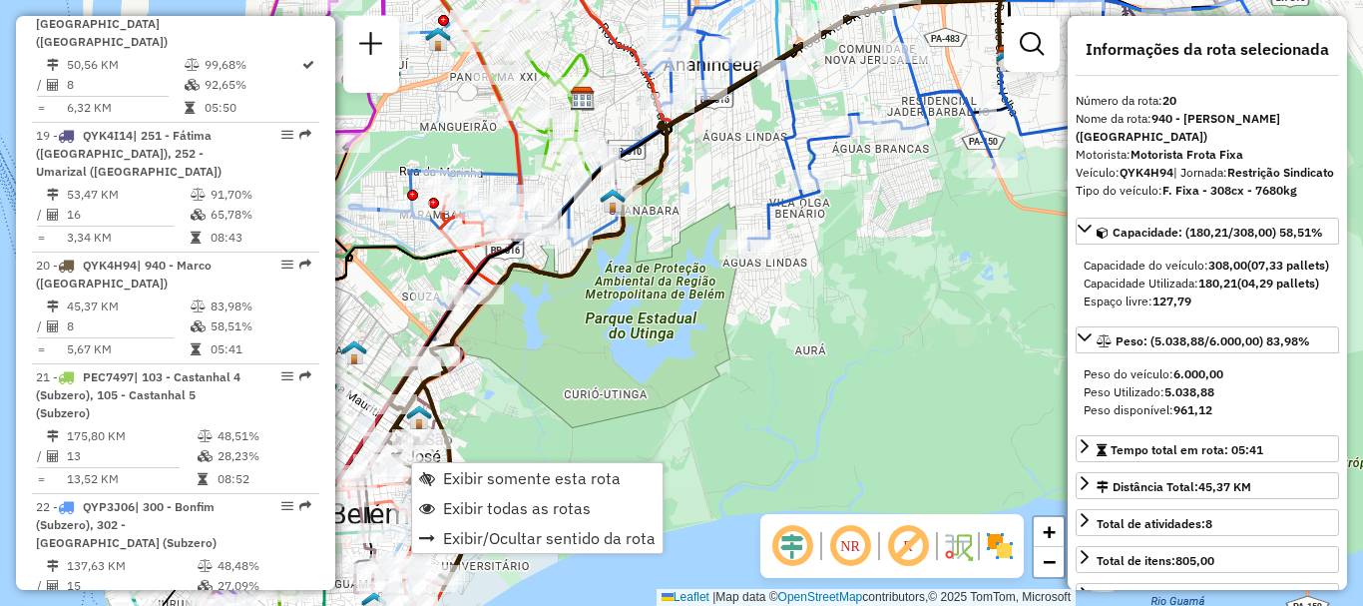
scroll to position [3104, 0]
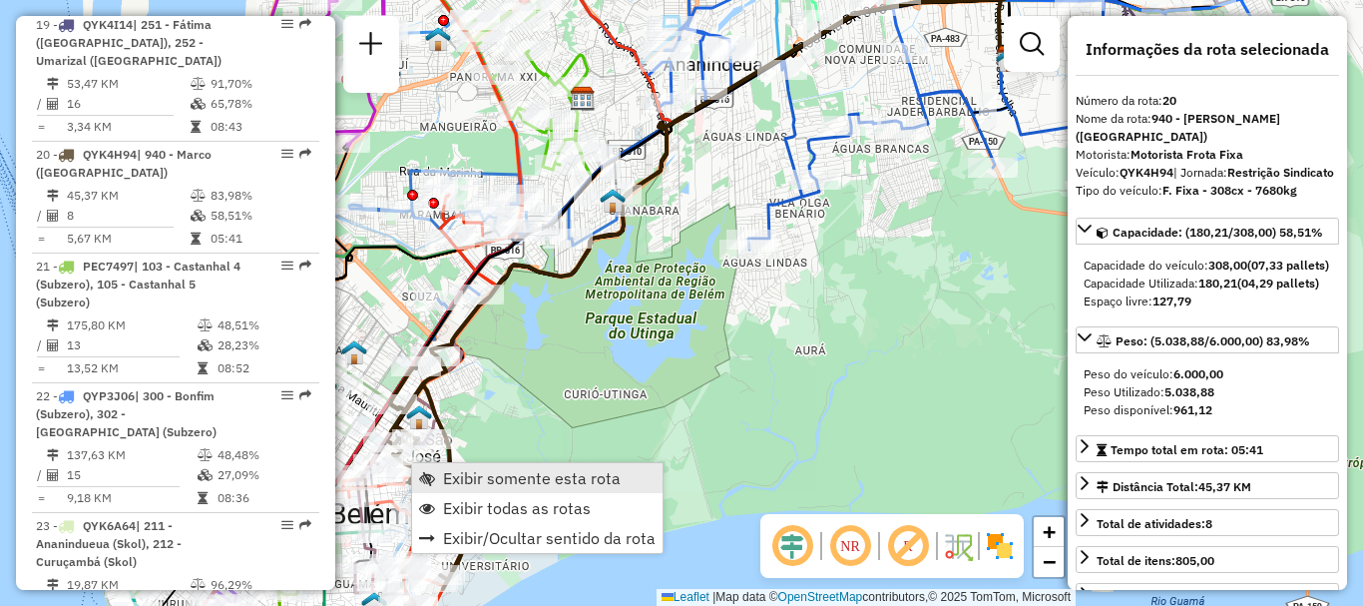
click at [490, 477] on span "Exibir somente esta rota" at bounding box center [532, 478] width 178 height 16
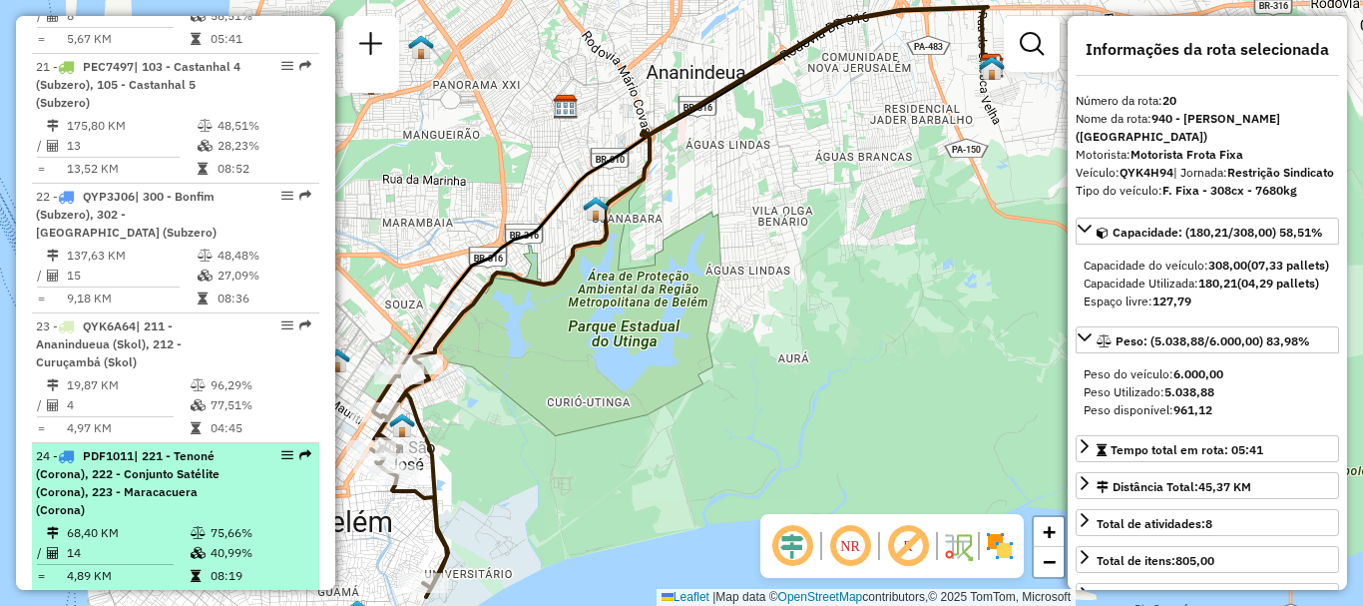
scroll to position [3503, 0]
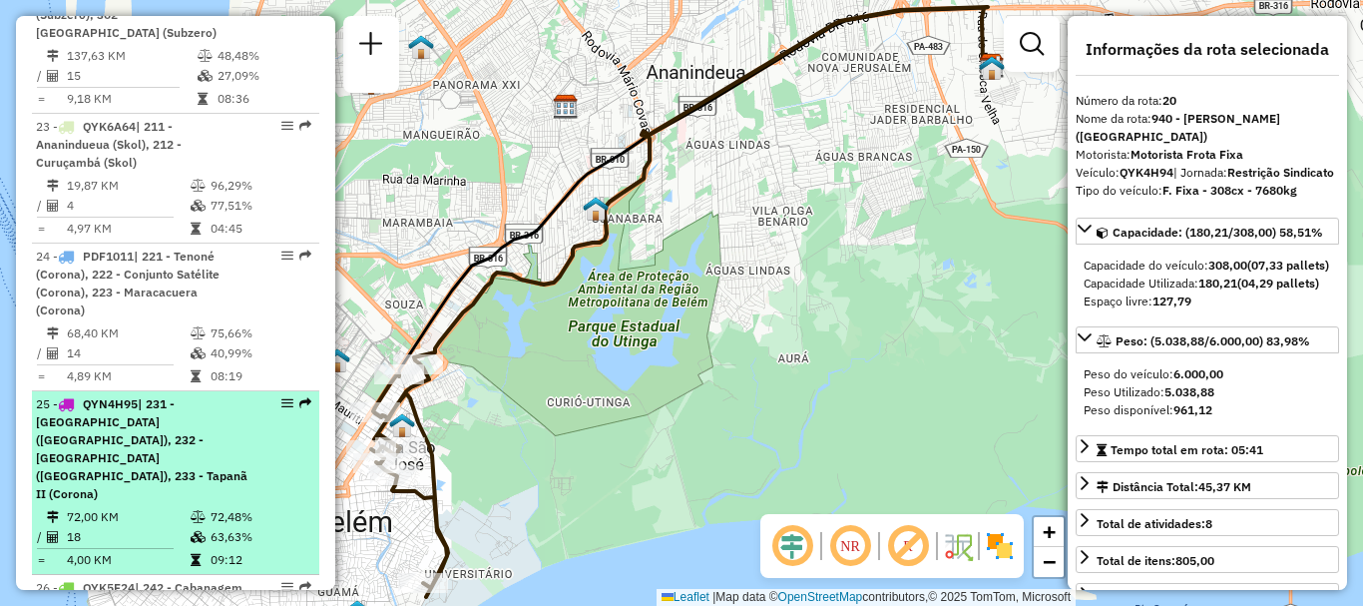
click at [182, 396] on span "| 231 - [GEOGRAPHIC_DATA] ([GEOGRAPHIC_DATA]), 232 - [GEOGRAPHIC_DATA] ([GEOGRA…" at bounding box center [142, 448] width 212 height 105
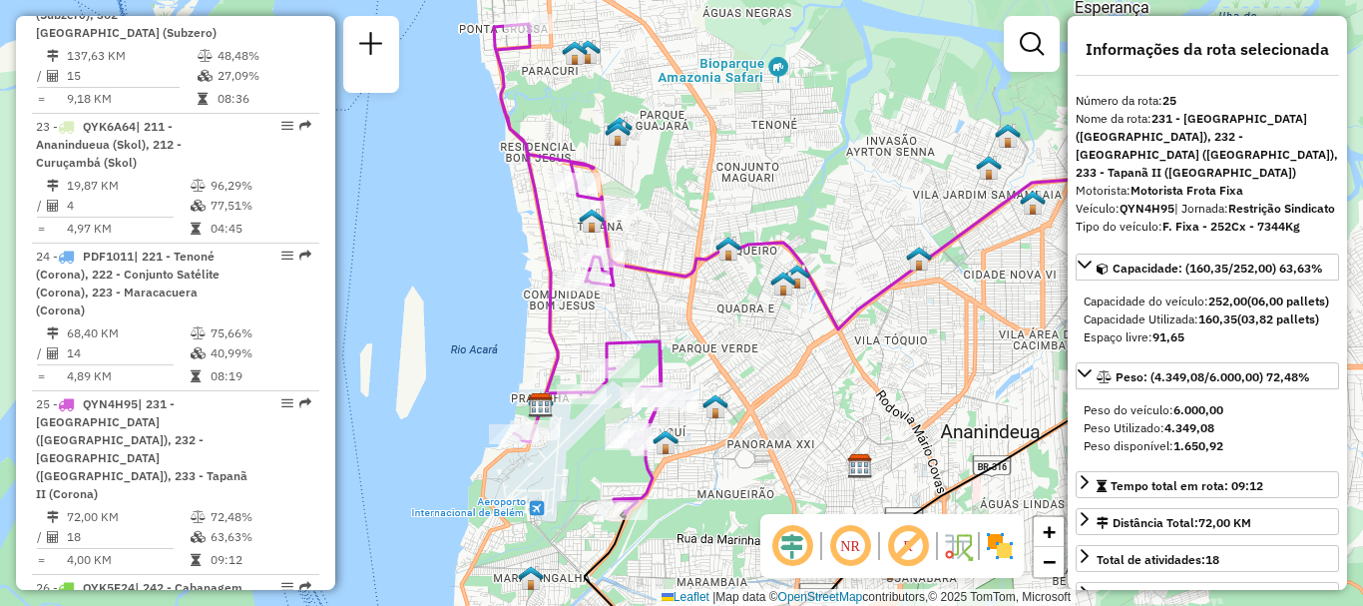
drag, startPoint x: 526, startPoint y: 468, endPoint x: 734, endPoint y: 492, distance: 209.9
click at [734, 492] on div "Janela de atendimento Grade de atendimento Capacidade Transportadoras Veículos …" at bounding box center [681, 303] width 1363 height 606
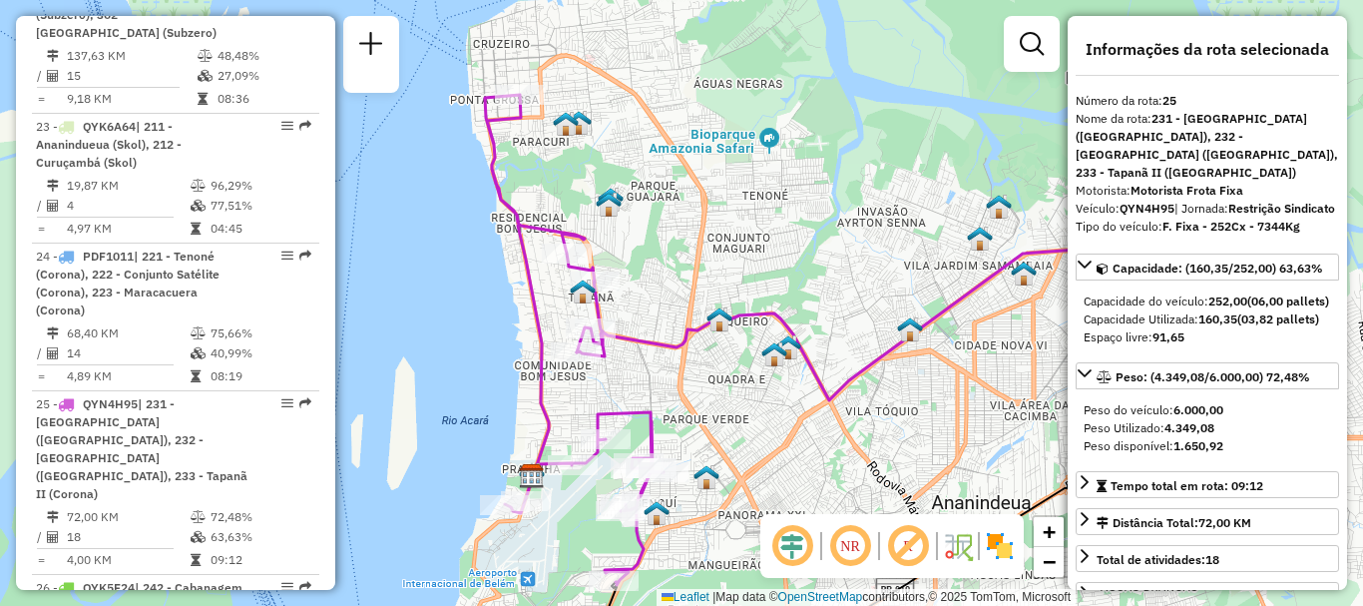
drag, startPoint x: 701, startPoint y: 305, endPoint x: 719, endPoint y: 391, distance: 87.7
click at [719, 391] on div "Janela de atendimento Grade de atendimento Capacidade Transportadoras Veículos …" at bounding box center [681, 303] width 1363 height 606
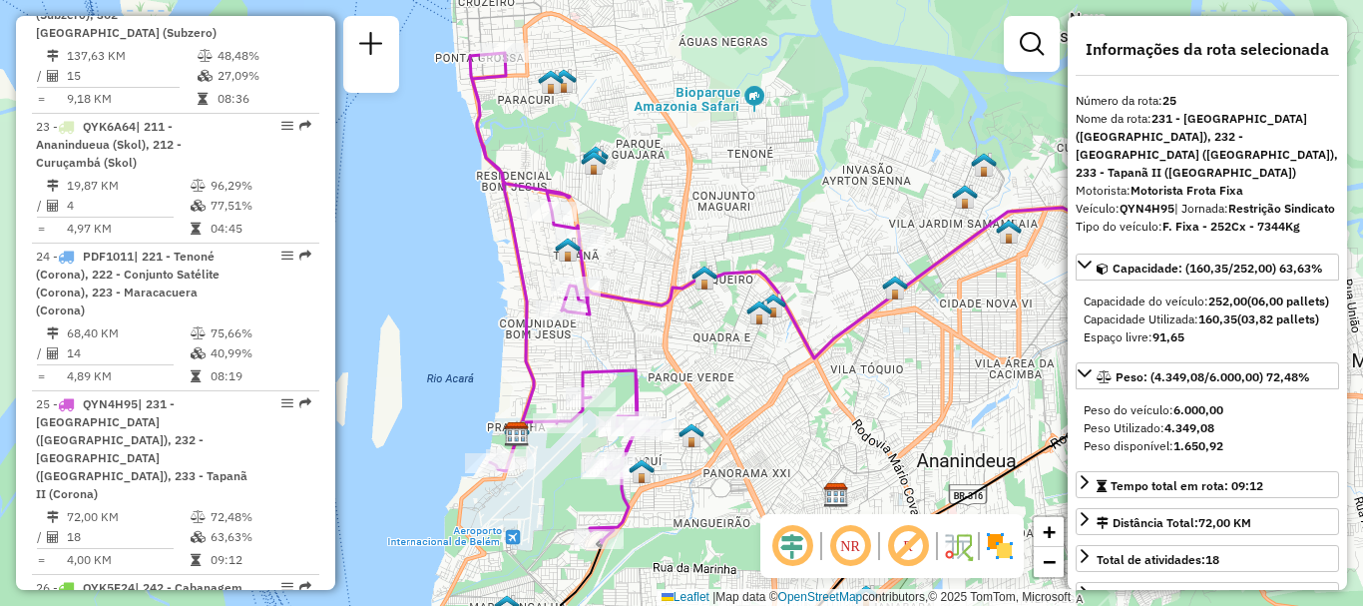
drag, startPoint x: 677, startPoint y: 392, endPoint x: 655, endPoint y: 335, distance: 61.0
click at [655, 335] on div "Janela de atendimento Grade de atendimento Capacidade Transportadoras Veículos …" at bounding box center [681, 303] width 1363 height 606
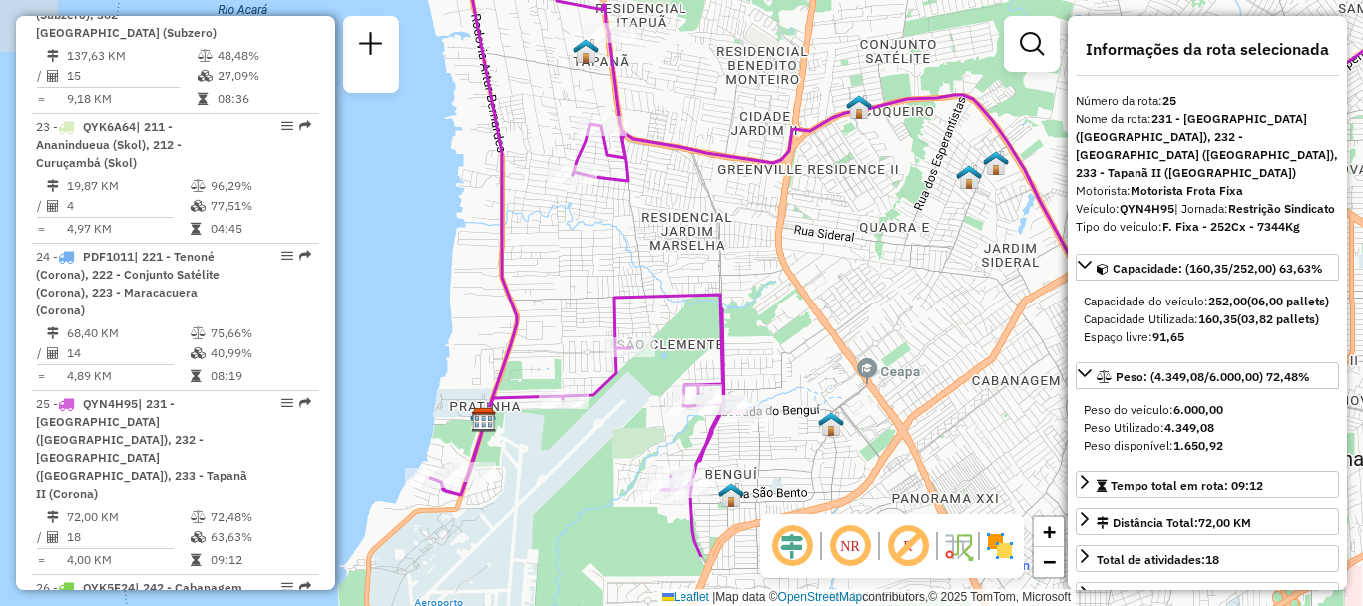
drag, startPoint x: 636, startPoint y: 381, endPoint x: 720, endPoint y: 272, distance: 137.3
click at [720, 272] on div "Janela de atendimento Grade de atendimento Capacidade Transportadoras Veículos …" at bounding box center [681, 303] width 1363 height 606
click at [996, 550] on img at bounding box center [1000, 546] width 32 height 32
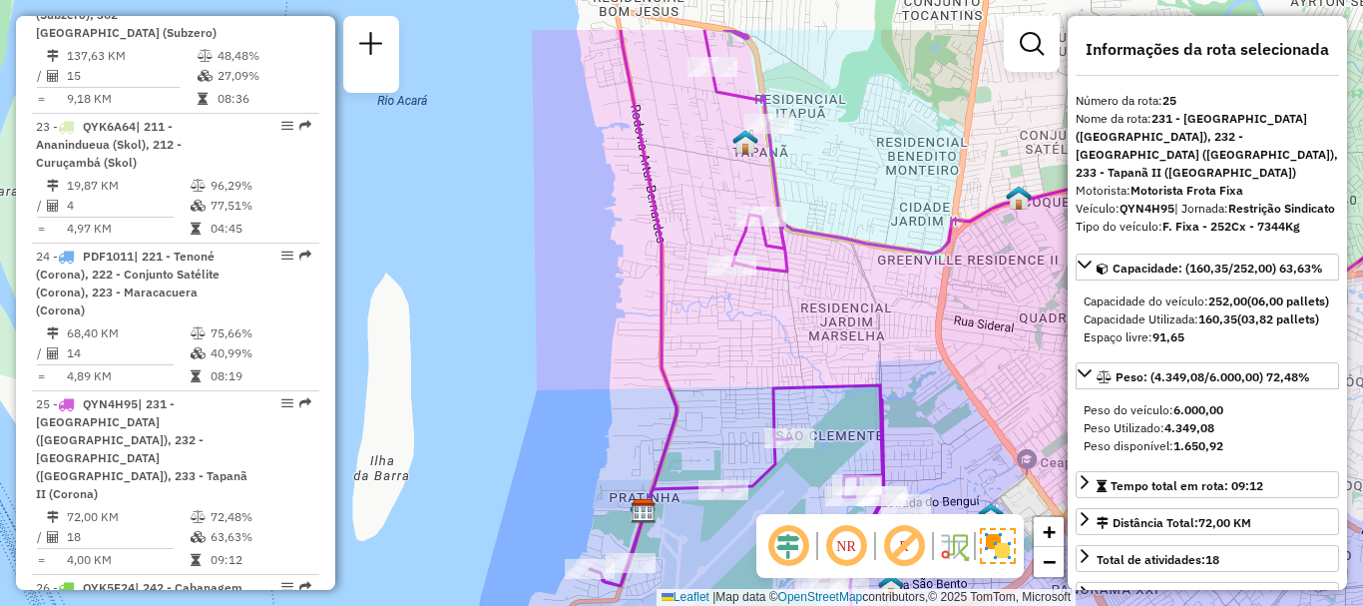
drag, startPoint x: 807, startPoint y: 338, endPoint x: 958, endPoint y: 426, distance: 174.4
click at [958, 426] on div "Janela de atendimento Grade de atendimento Capacidade Transportadoras Veículos …" at bounding box center [681, 303] width 1363 height 606
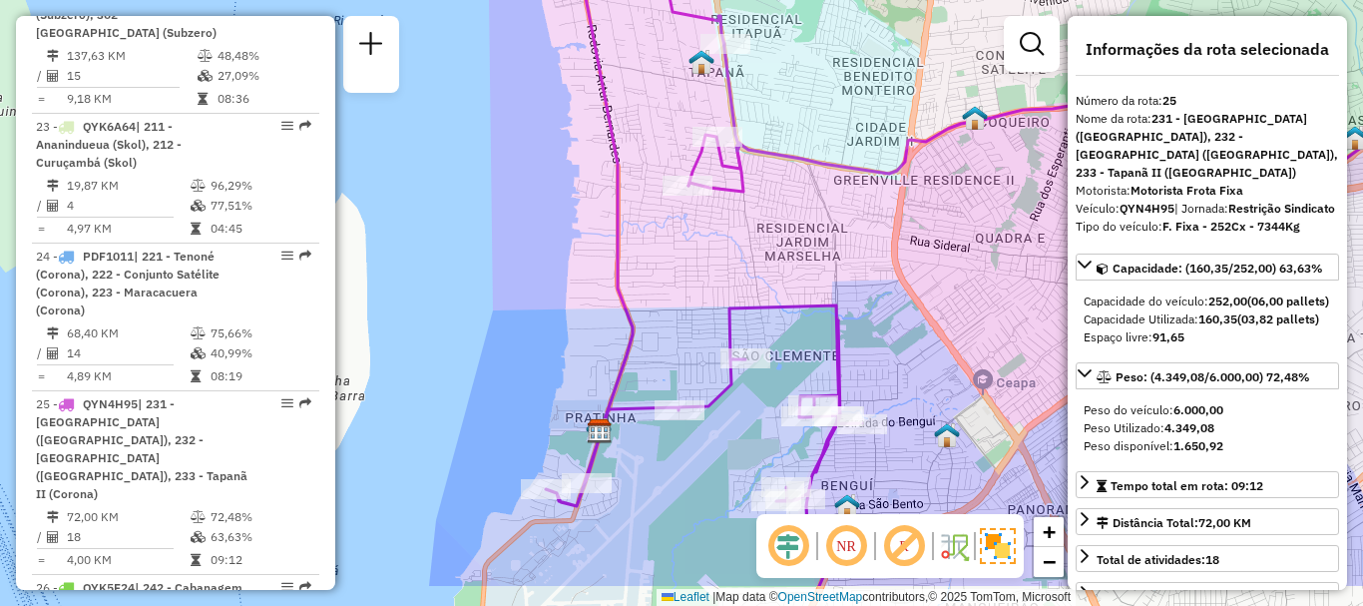
drag, startPoint x: 958, startPoint y: 426, endPoint x: 914, endPoint y: 346, distance: 91.1
click at [914, 346] on div "Janela de atendimento Grade de atendimento Capacidade Transportadoras Veículos …" at bounding box center [681, 303] width 1363 height 606
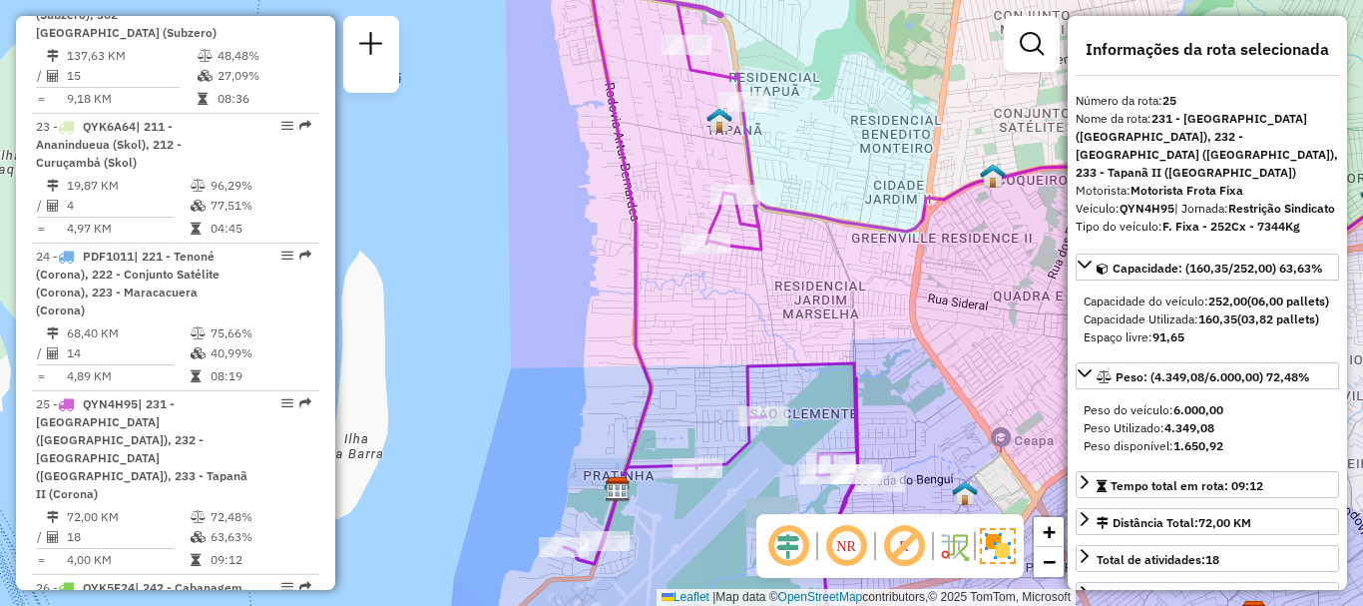
drag, startPoint x: 893, startPoint y: 327, endPoint x: 911, endPoint y: 385, distance: 60.6
click at [911, 385] on div "Janela de atendimento Grade de atendimento Capacidade Transportadoras Veículos …" at bounding box center [681, 303] width 1363 height 606
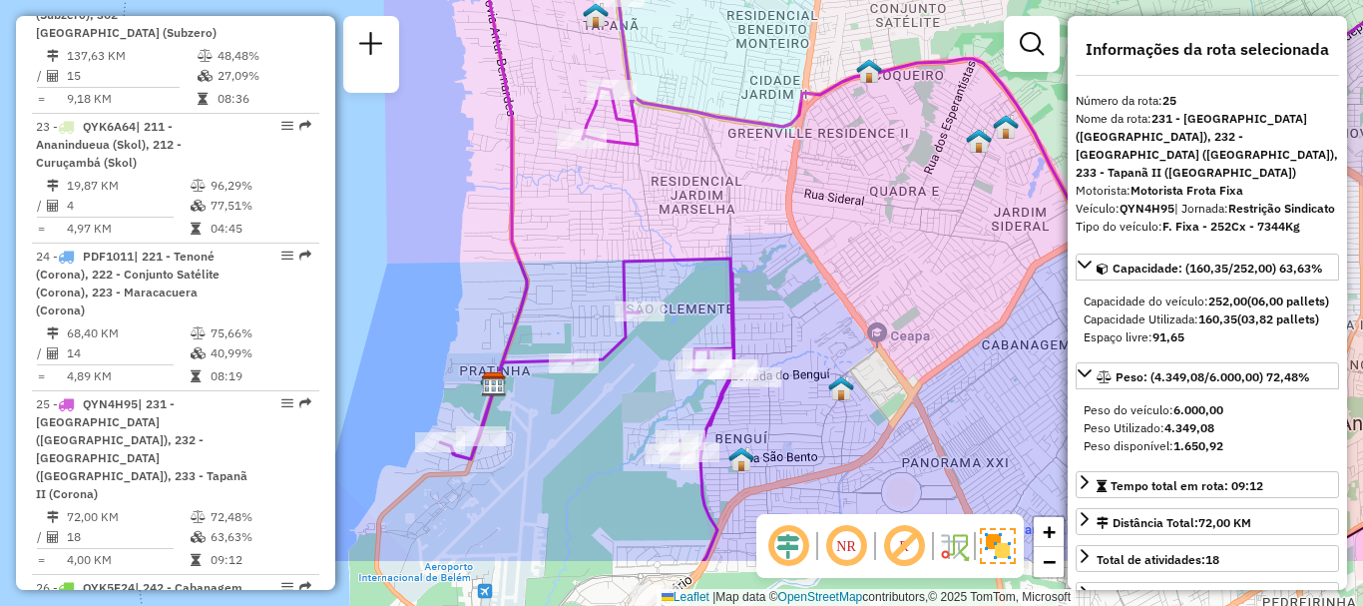
drag, startPoint x: 914, startPoint y: 398, endPoint x: 785, endPoint y: 292, distance: 166.6
click at [785, 292] on div "Janela de atendimento Grade de atendimento Capacidade Transportadoras Veículos …" at bounding box center [681, 303] width 1363 height 606
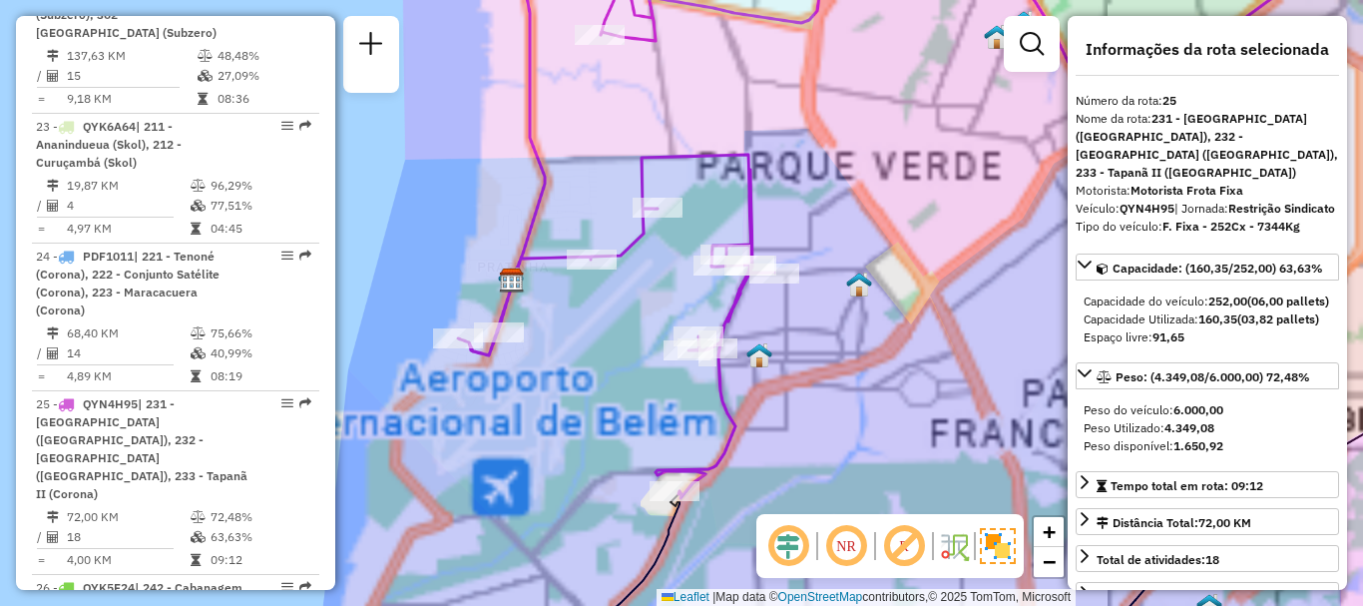
click at [623, 218] on div "Janela de atendimento Grade de atendimento Capacidade Transportadoras Veículos …" at bounding box center [681, 303] width 1363 height 606
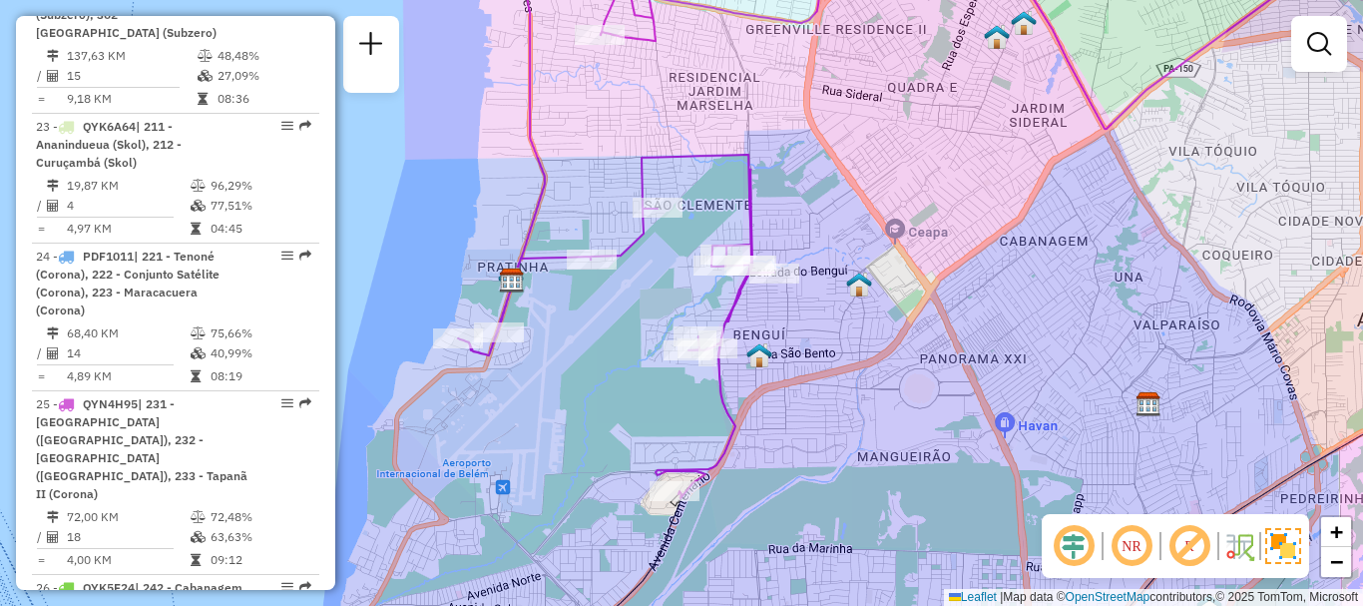
click at [606, 218] on div "Janela de atendimento Grade de atendimento Capacidade Transportadoras Veículos …" at bounding box center [681, 303] width 1363 height 606
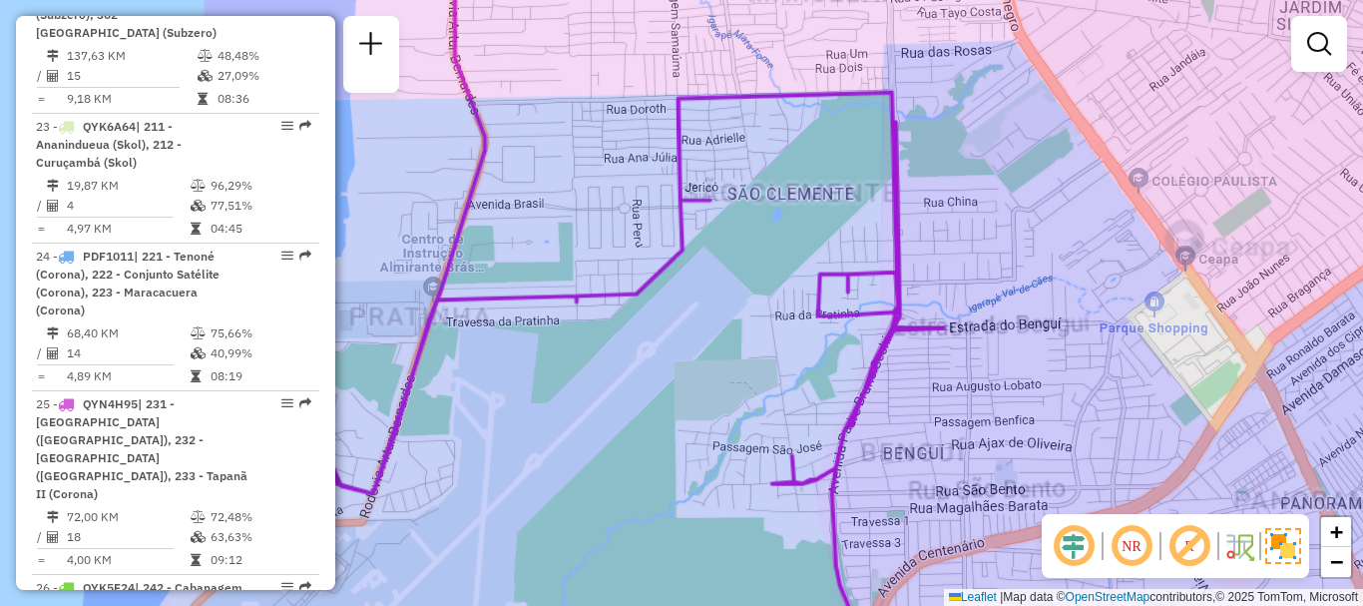
click at [606, 218] on div "Janela de atendimento Grade de atendimento Capacidade Transportadoras Veículos …" at bounding box center [681, 303] width 1363 height 606
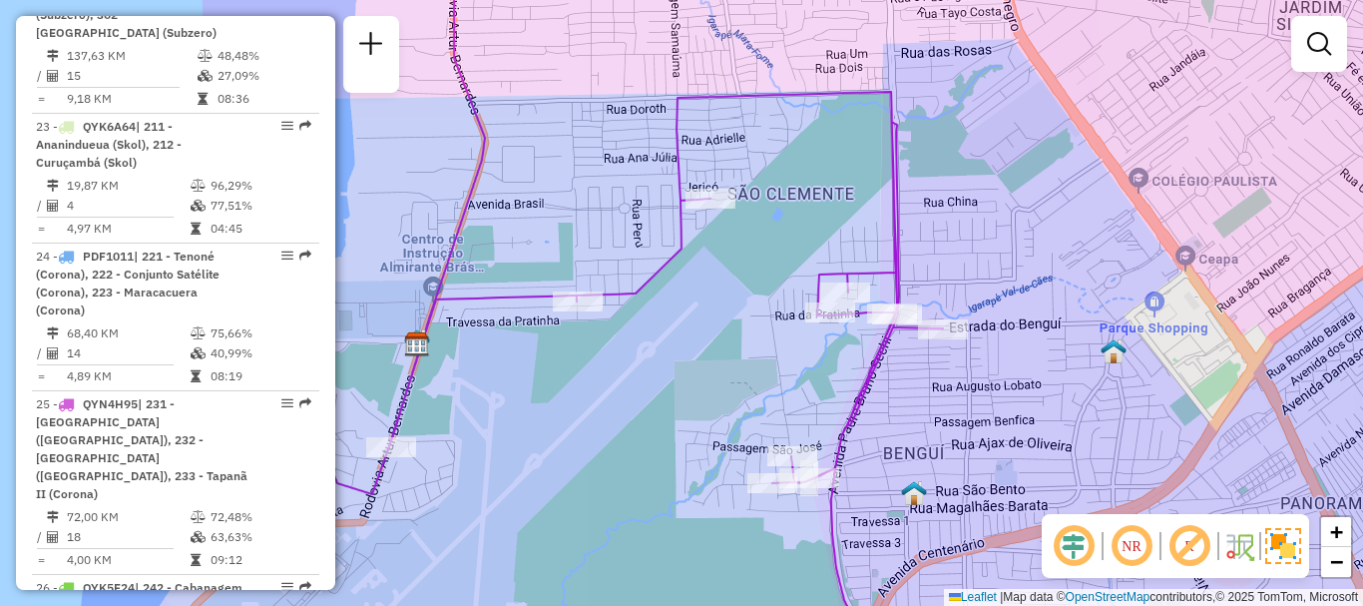
click at [606, 218] on div "Janela de atendimento Grade de atendimento Capacidade Transportadoras Veículos …" at bounding box center [681, 303] width 1363 height 606
click at [608, 218] on div "Janela de atendimento Grade de atendimento Capacidade Transportadoras Veículos …" at bounding box center [681, 303] width 1363 height 606
click at [609, 218] on div "Janela de atendimento Grade de atendimento Capacidade Transportadoras Veículos …" at bounding box center [681, 303] width 1363 height 606
click at [610, 218] on div "Janela de atendimento Grade de atendimento Capacidade Transportadoras Veículos …" at bounding box center [681, 303] width 1363 height 606
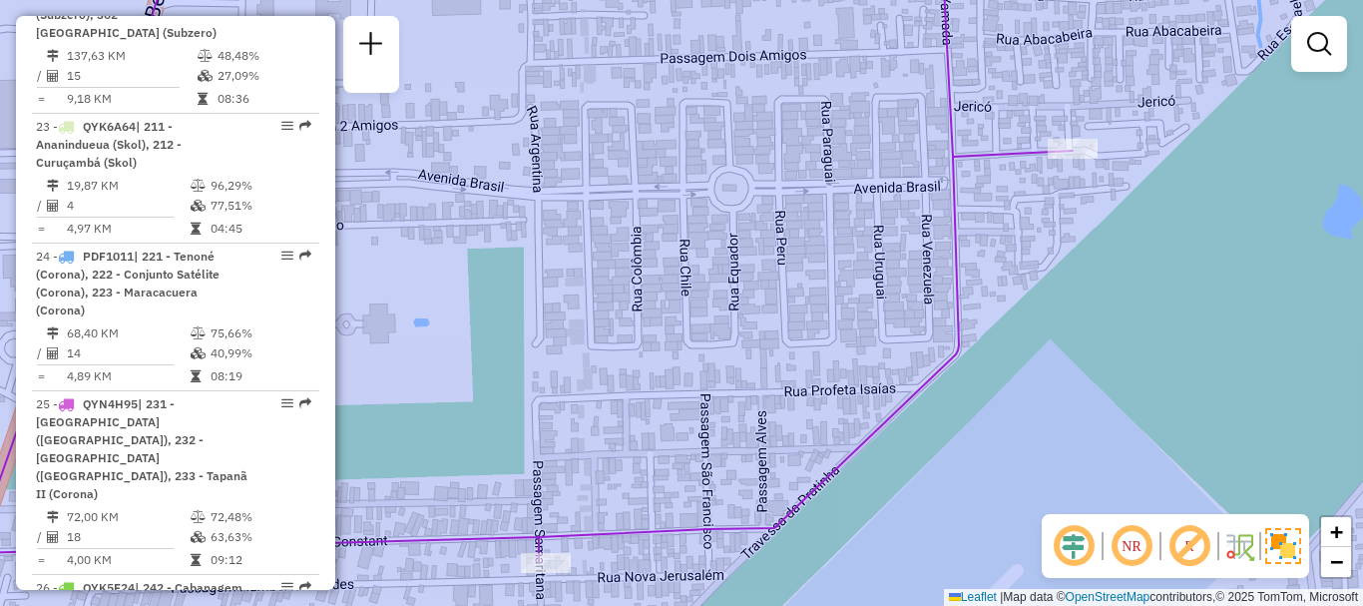
click at [936, 245] on div "Janela de atendimento Grade de atendimento Capacidade Transportadoras Veículos …" at bounding box center [681, 303] width 1363 height 606
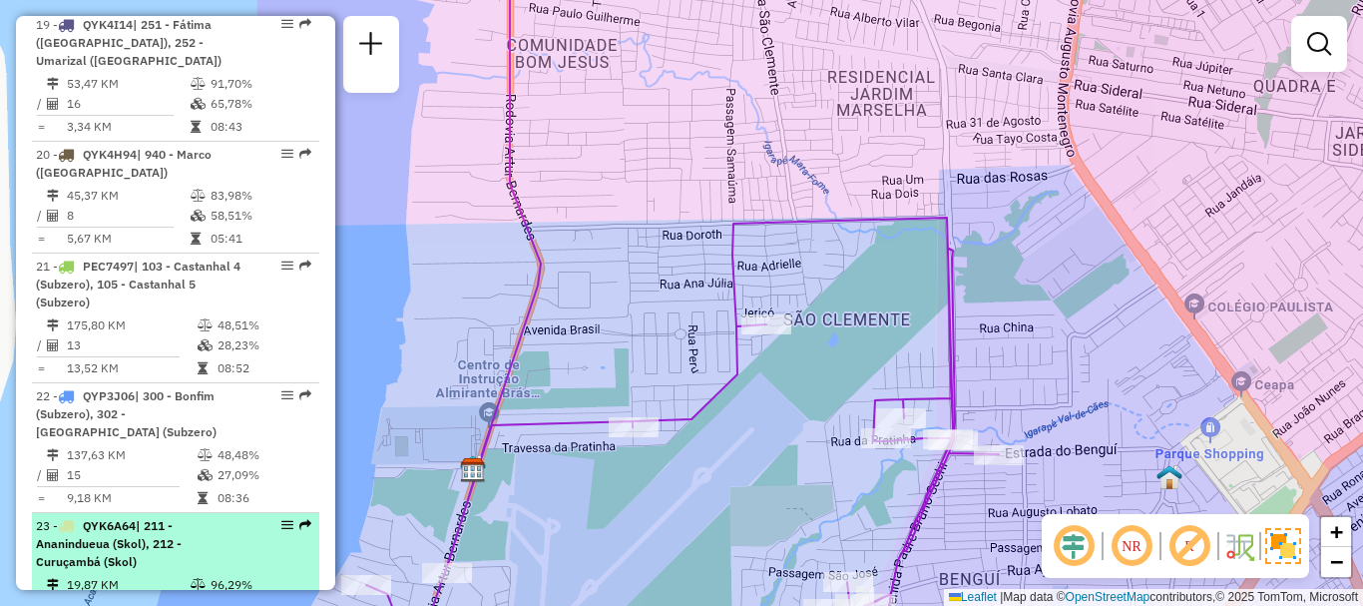
scroll to position [2904, 0]
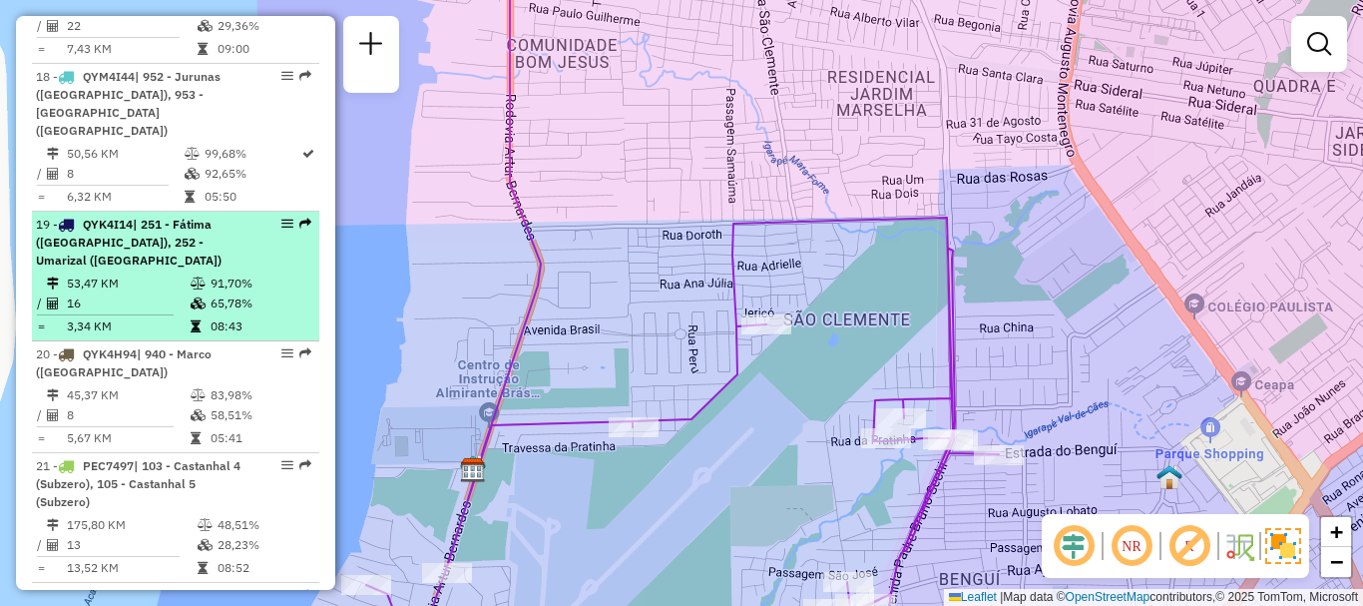
click at [155, 273] on td "53,47 KM" at bounding box center [128, 283] width 124 height 20
select select "**********"
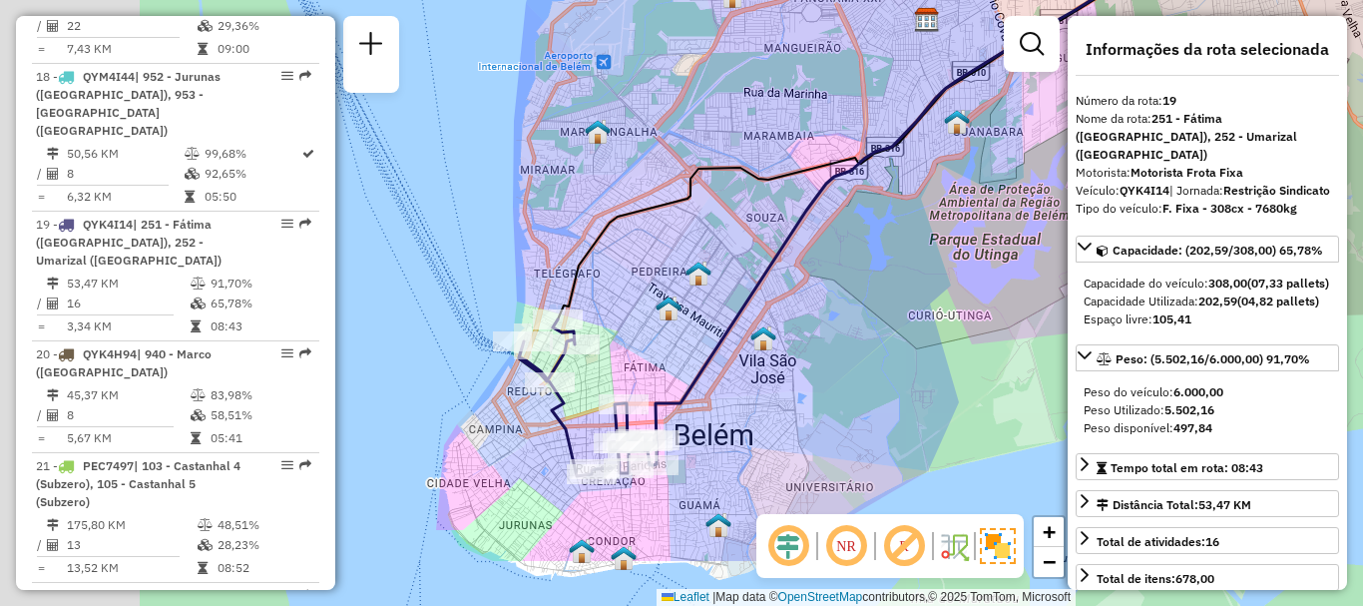
drag, startPoint x: 484, startPoint y: 360, endPoint x: 880, endPoint y: 151, distance: 448.2
click at [880, 151] on div "Janela de atendimento Grade de atendimento Capacidade Transportadoras Veículos …" at bounding box center [681, 303] width 1363 height 606
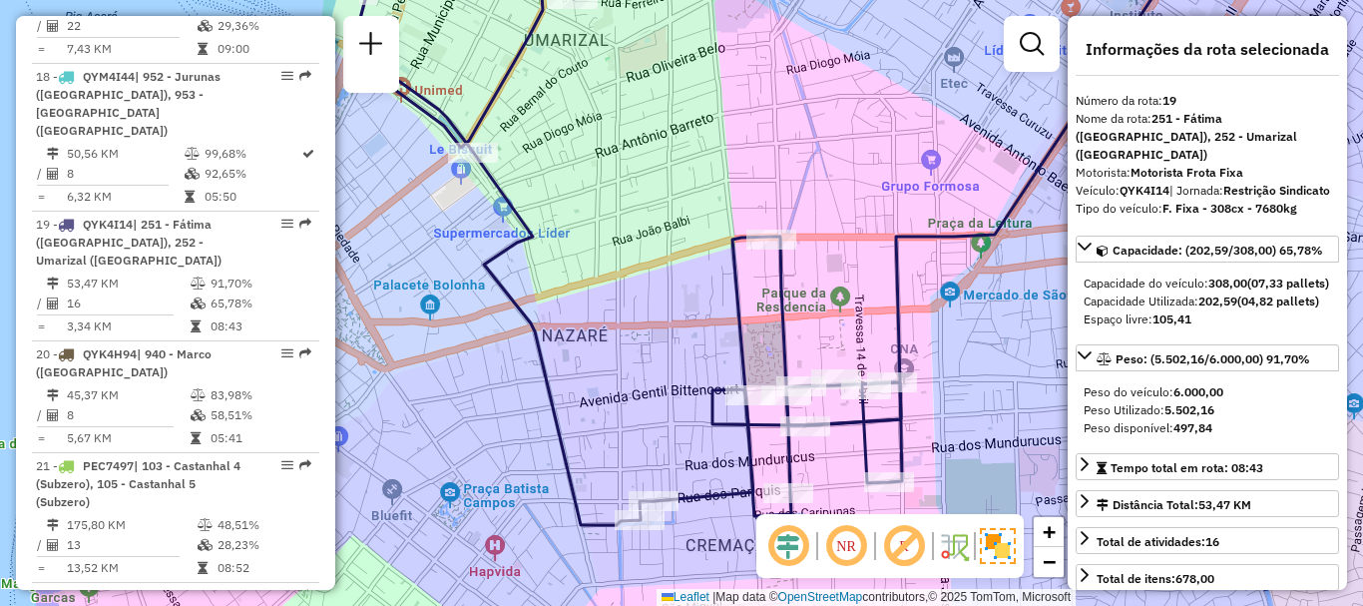
drag, startPoint x: 755, startPoint y: 229, endPoint x: 902, endPoint y: 236, distance: 146.9
click at [902, 236] on icon at bounding box center [969, 210] width 367 height 429
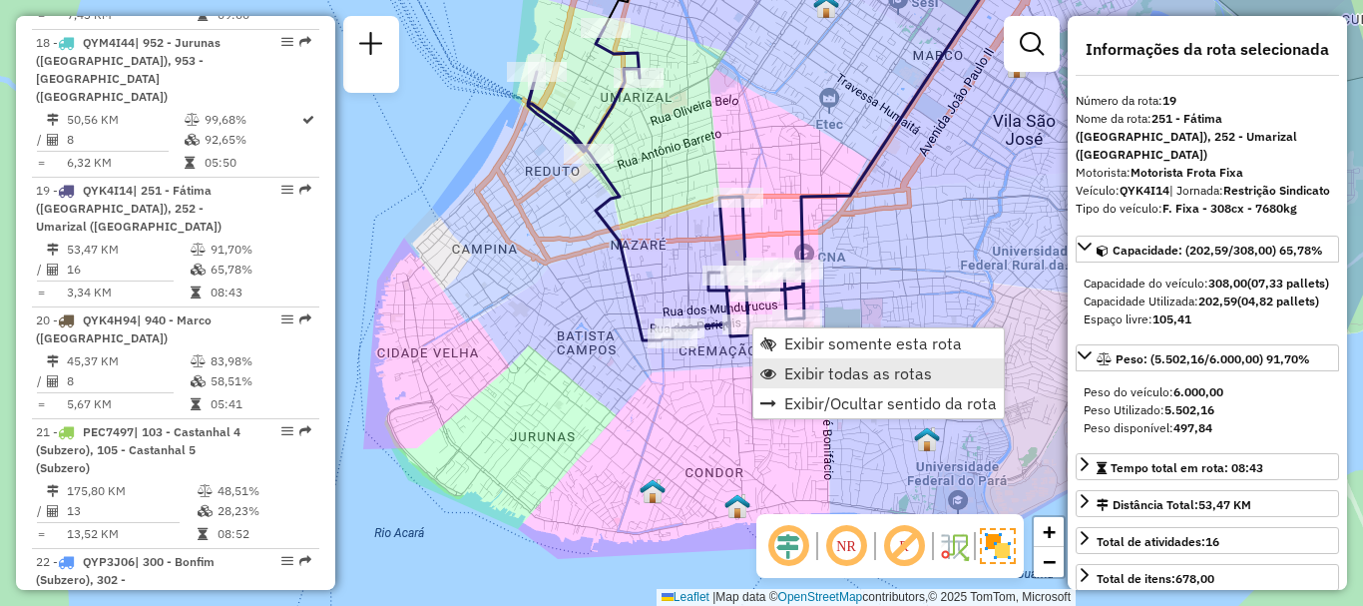
scroll to position [2992, 0]
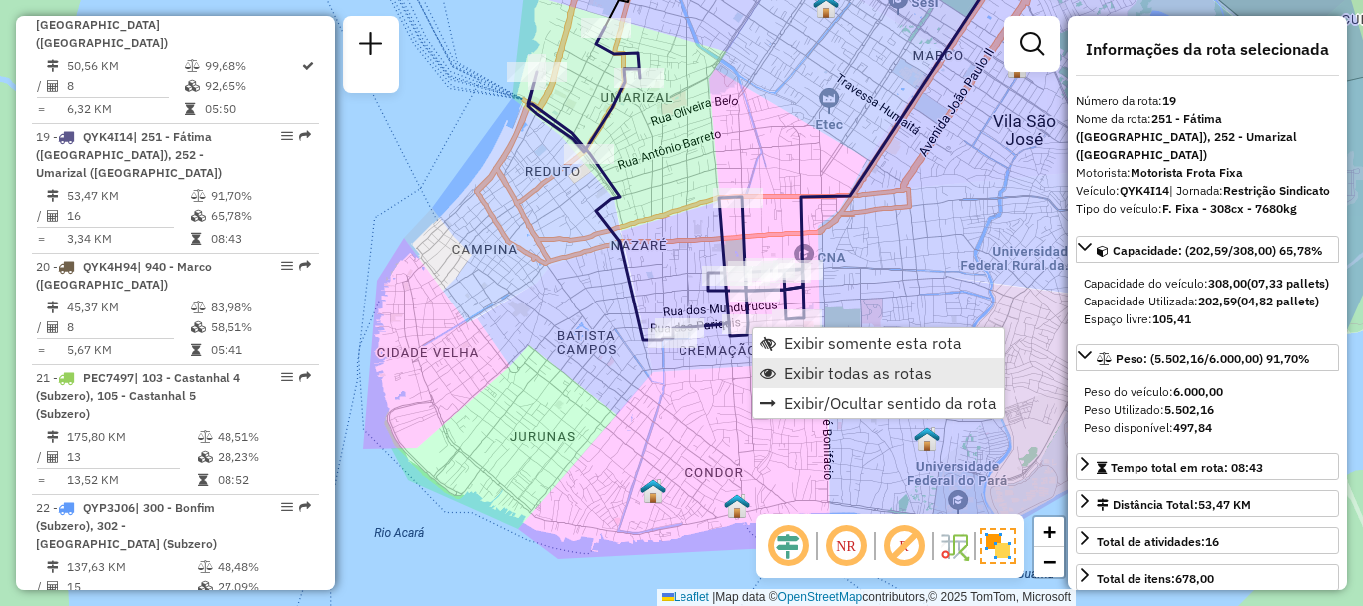
click at [827, 375] on span "Exibir todas as rotas" at bounding box center [858, 373] width 148 height 16
